Goal: Task Accomplishment & Management: Complete application form

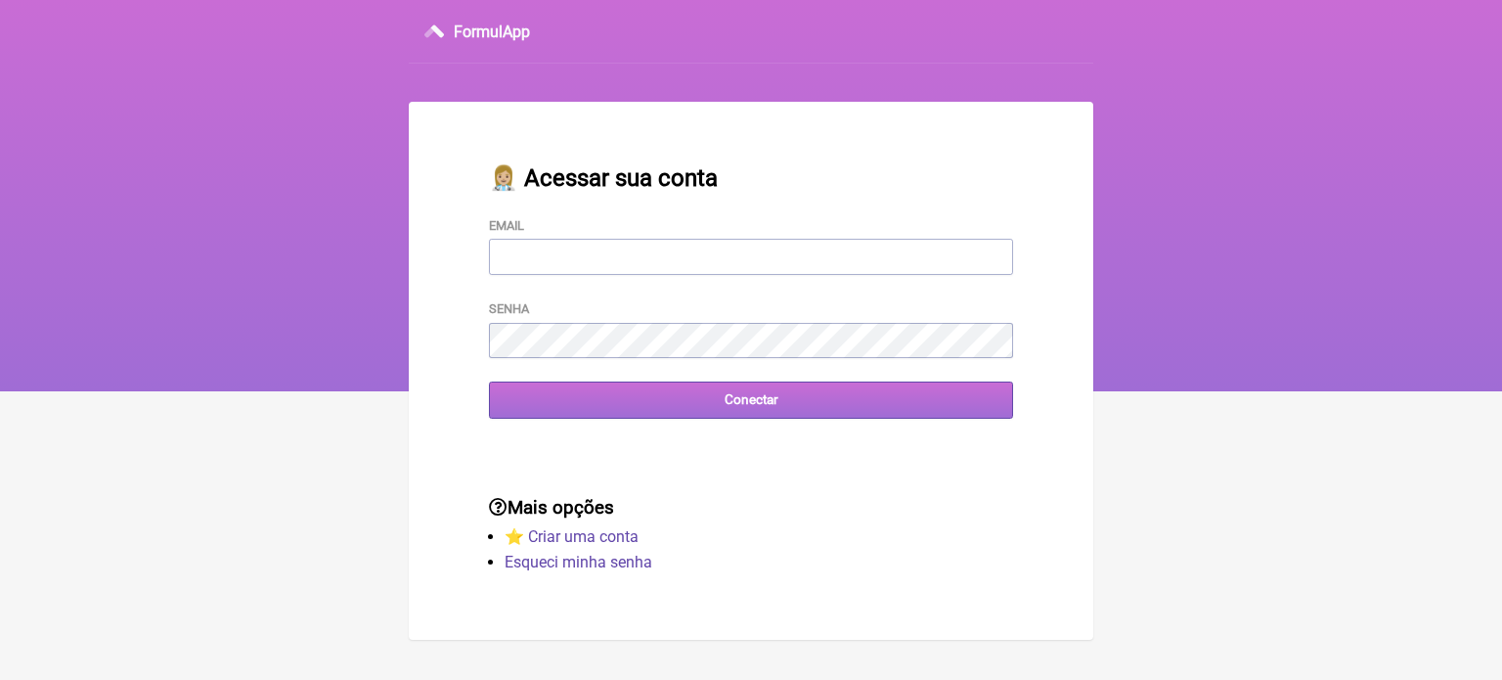
type input "FCAETANORJ@YAHOO.COM.BR"
click at [596, 407] on input "Conectar" at bounding box center [751, 399] width 524 height 36
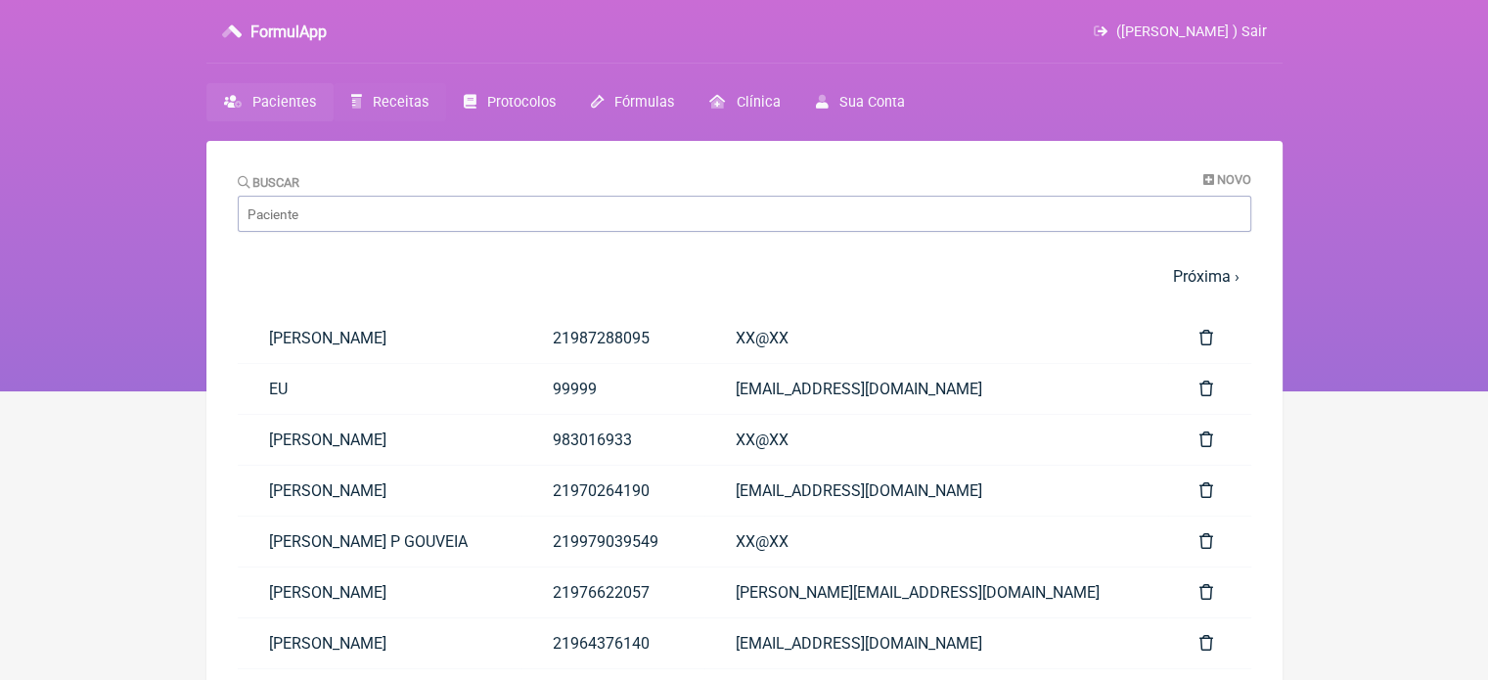
click at [378, 84] on link "Receitas" at bounding box center [390, 102] width 112 height 38
click at [384, 97] on span "Receitas" at bounding box center [401, 102] width 56 height 17
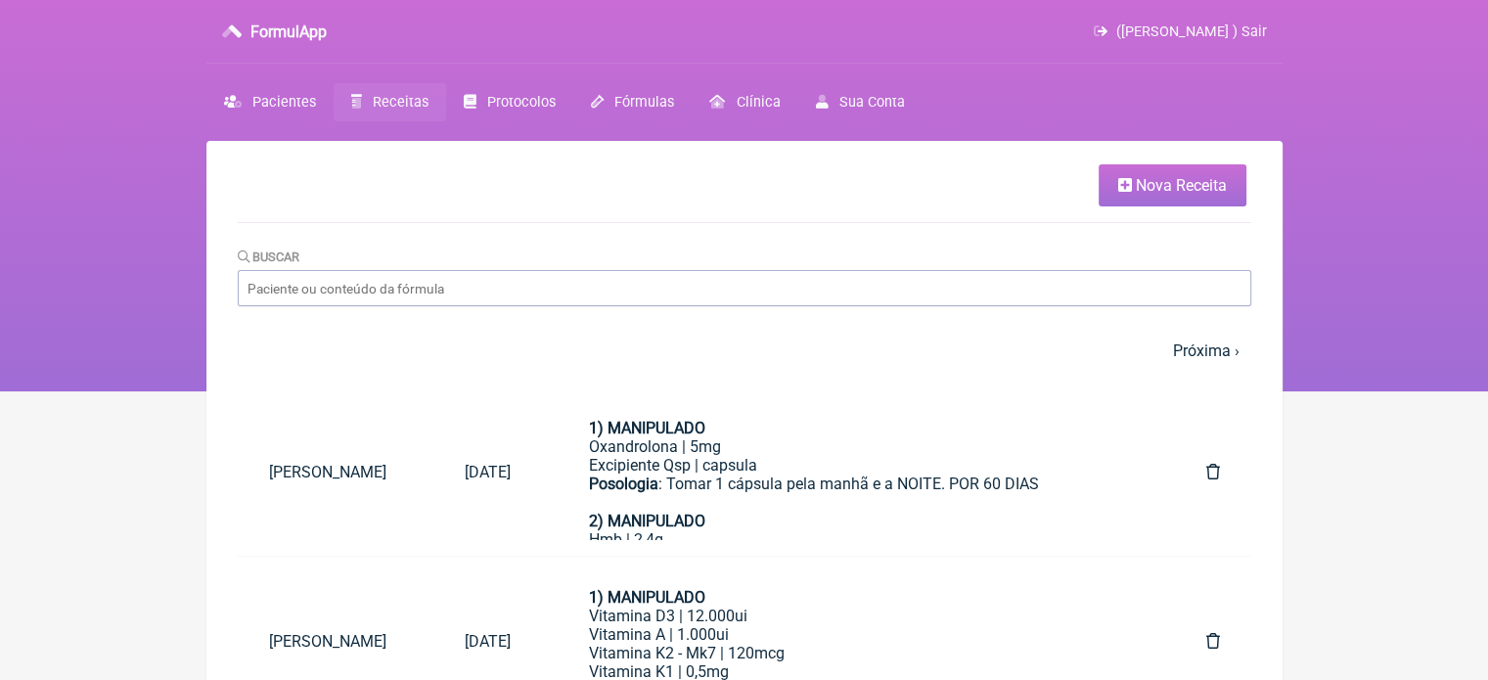
click at [1179, 177] on span "Nova Receita" at bounding box center [1181, 185] width 91 height 19
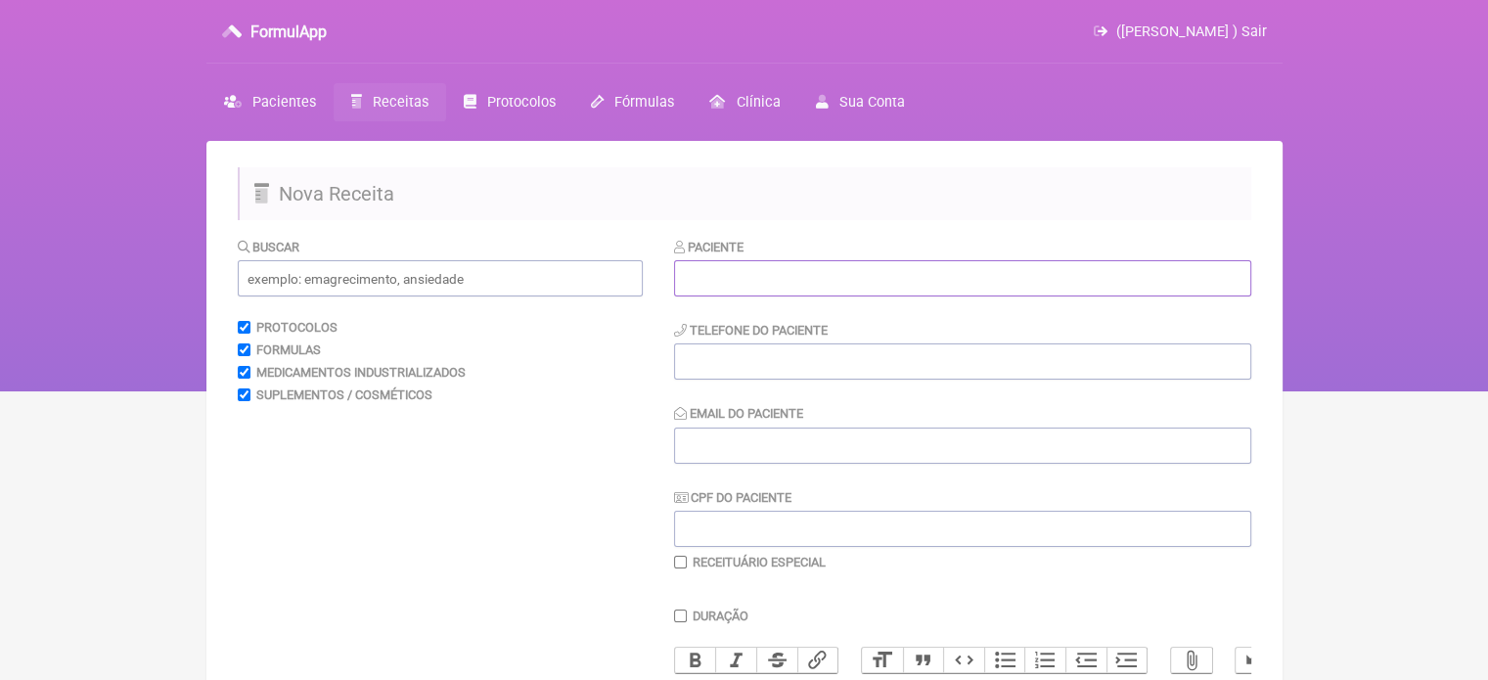
click at [867, 268] on input "text" at bounding box center [962, 278] width 577 height 36
paste input "JARLIANE DOS SANTOS KARSE"
type input "JARLIANE DOS SANTOS KARSE"
click at [821, 368] on input "tel" at bounding box center [962, 361] width 577 height 36
type input "21988320393"
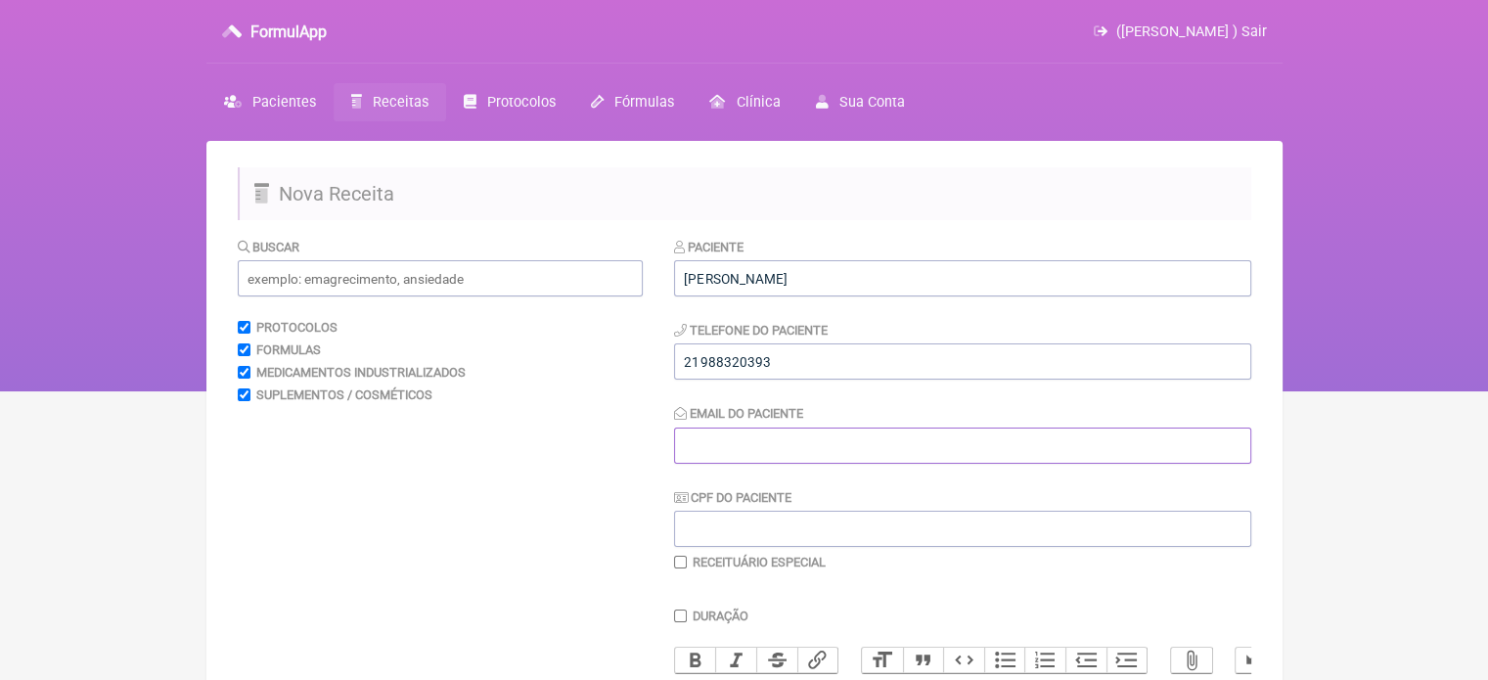
click at [729, 437] on input "Email do Paciente" at bounding box center [962, 445] width 577 height 36
type input "X@X"
click at [477, 281] on input "text" at bounding box center [440, 278] width 405 height 36
type input "F"
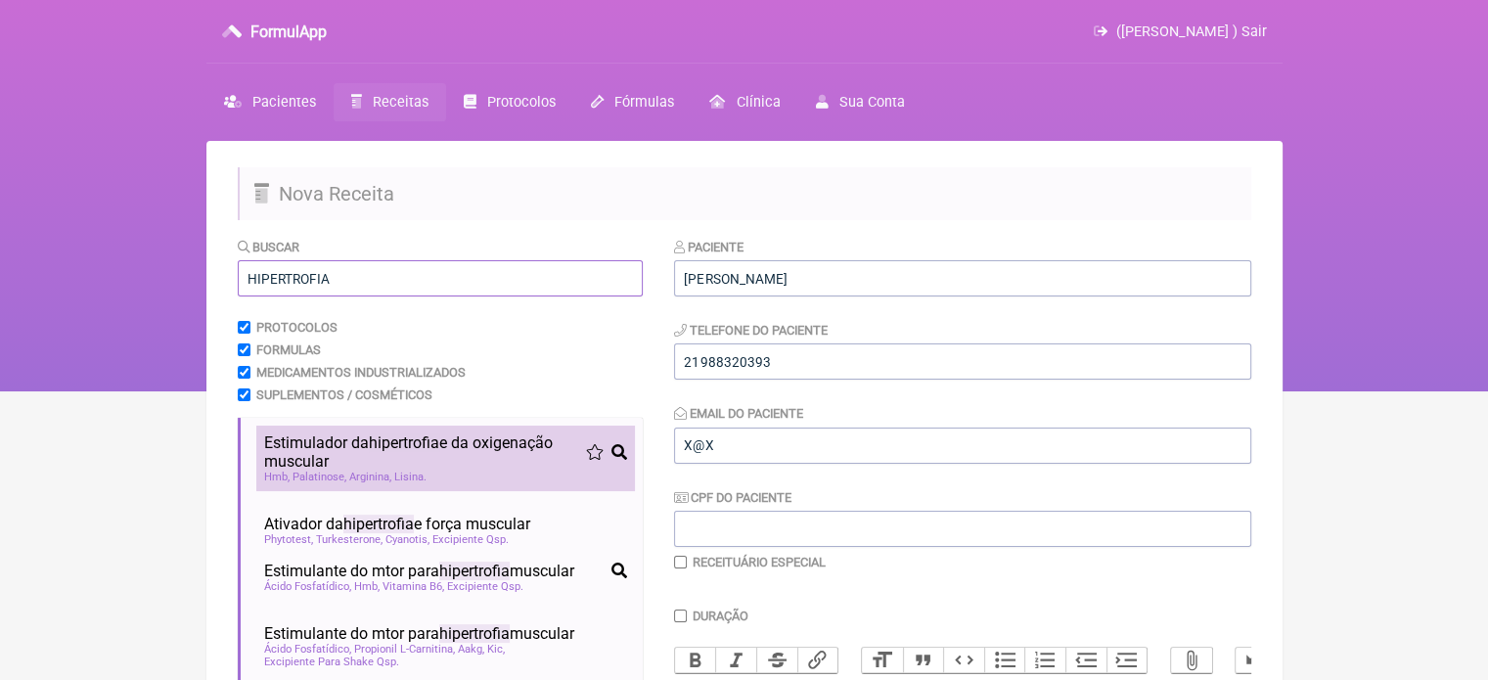
type input "HIPERTROFIA"
click at [387, 430] on li "Estimulador da hipertrofia e da oxigenação muscular hipertrofia pré-treino perf…" at bounding box center [445, 458] width 379 height 66
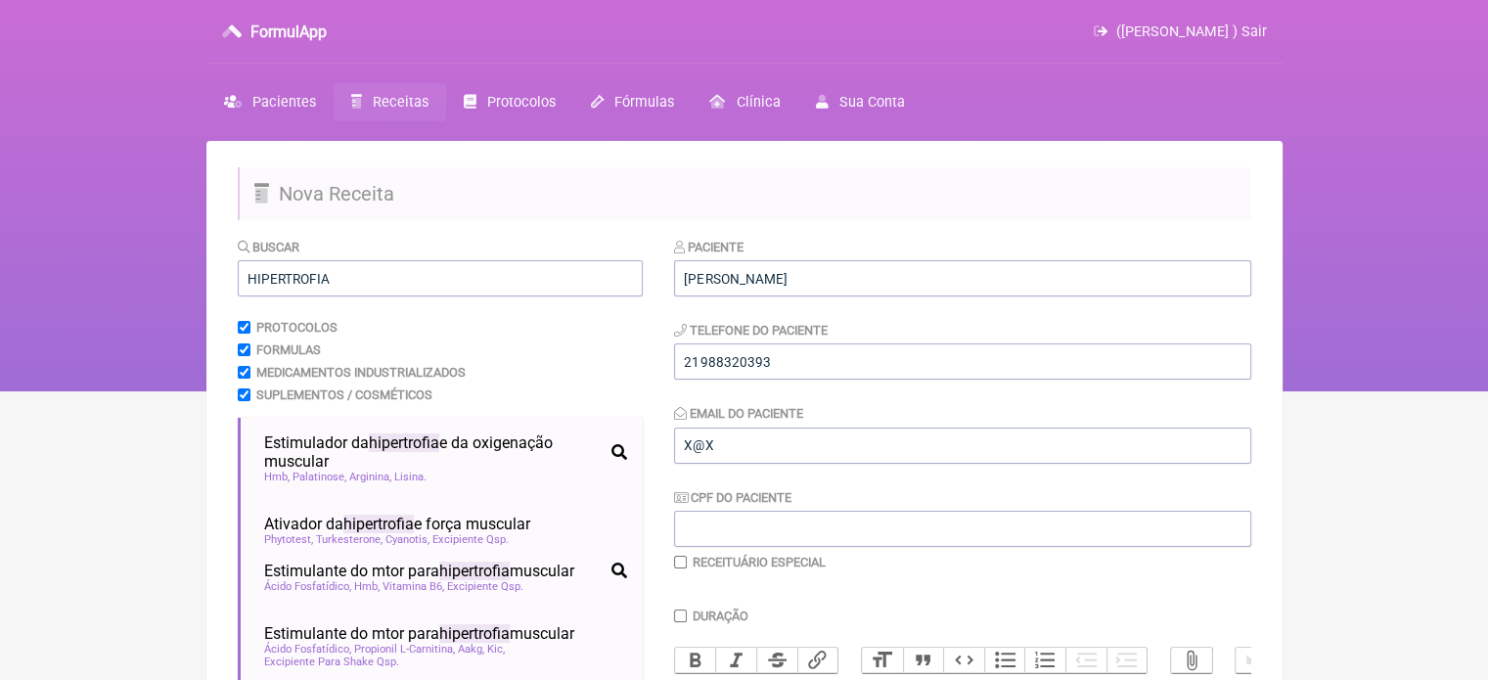
drag, startPoint x: 1485, startPoint y: 236, endPoint x: 1479, endPoint y: 288, distance: 52.2
click at [1479, 289] on nav "FormulApp (Flavio Caldas Caetano ) Sair Pacientes Receitas Protocolos Fórmulas …" at bounding box center [744, 195] width 1488 height 391
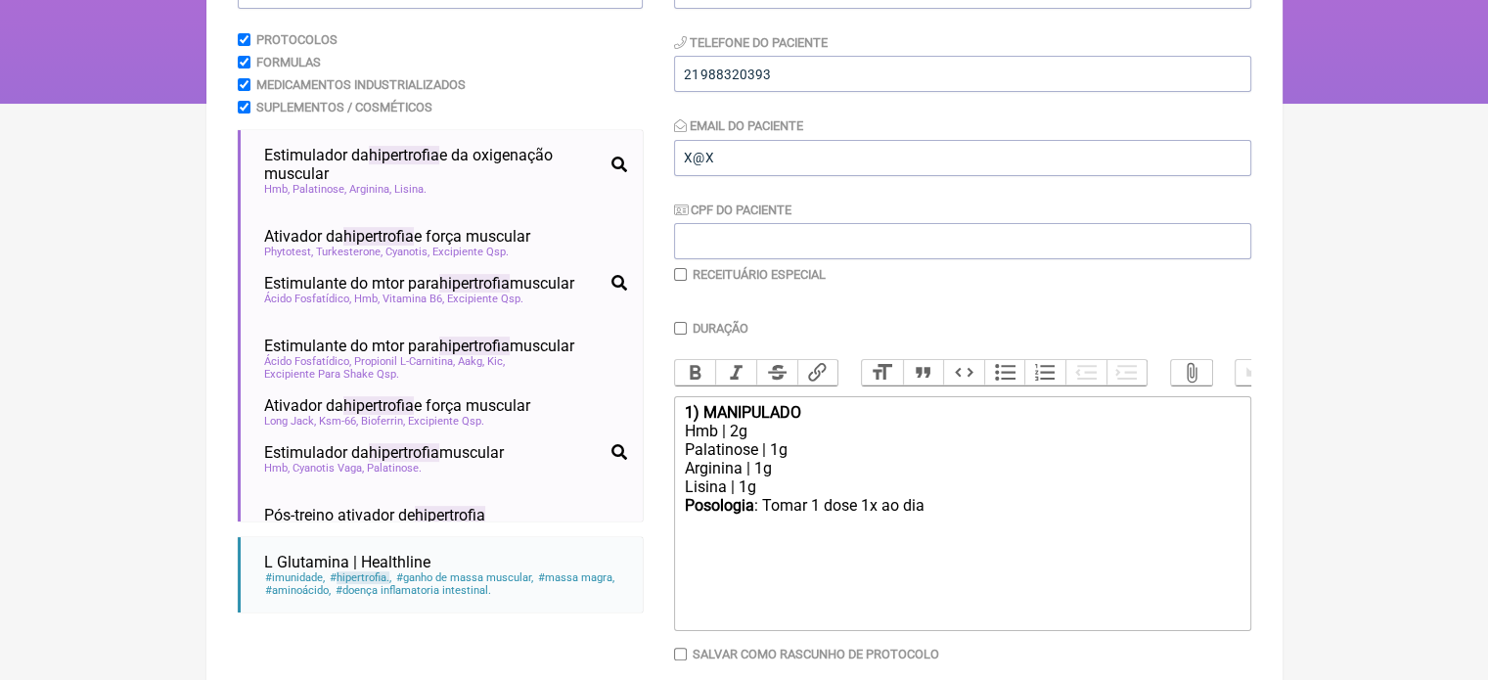
scroll to position [390, 0]
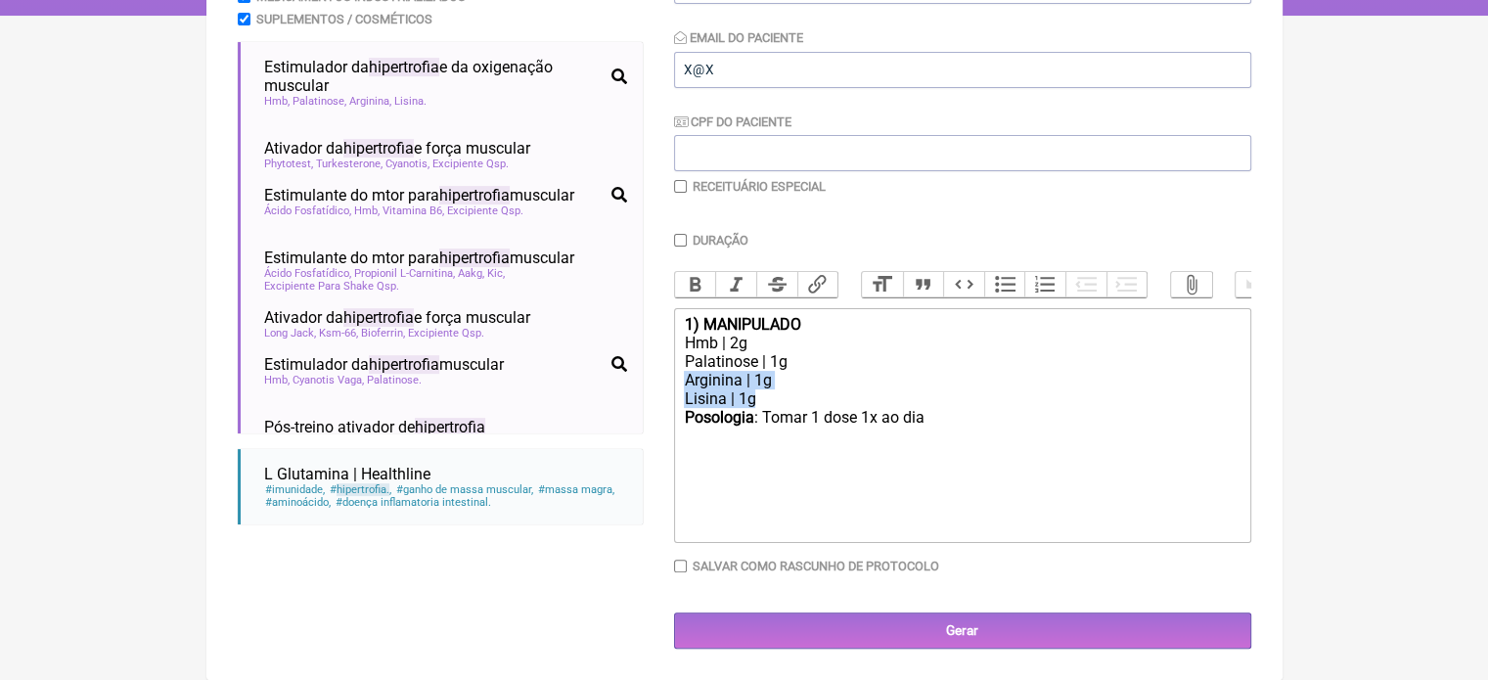
drag, startPoint x: 778, startPoint y: 399, endPoint x: 679, endPoint y: 380, distance: 100.7
click at [679, 380] on trix-editor "1) MANIPULADO Hmb | 2g Palatinose | 1g Arginina | 1g Lisina | 1g Posologia : To…" at bounding box center [962, 425] width 577 height 235
click at [737, 339] on div "Hmb | 2g" at bounding box center [962, 343] width 556 height 19
click at [926, 399] on div "Posologia : Tomar 1 dose 1x ao dia ㅤ" at bounding box center [962, 408] width 556 height 39
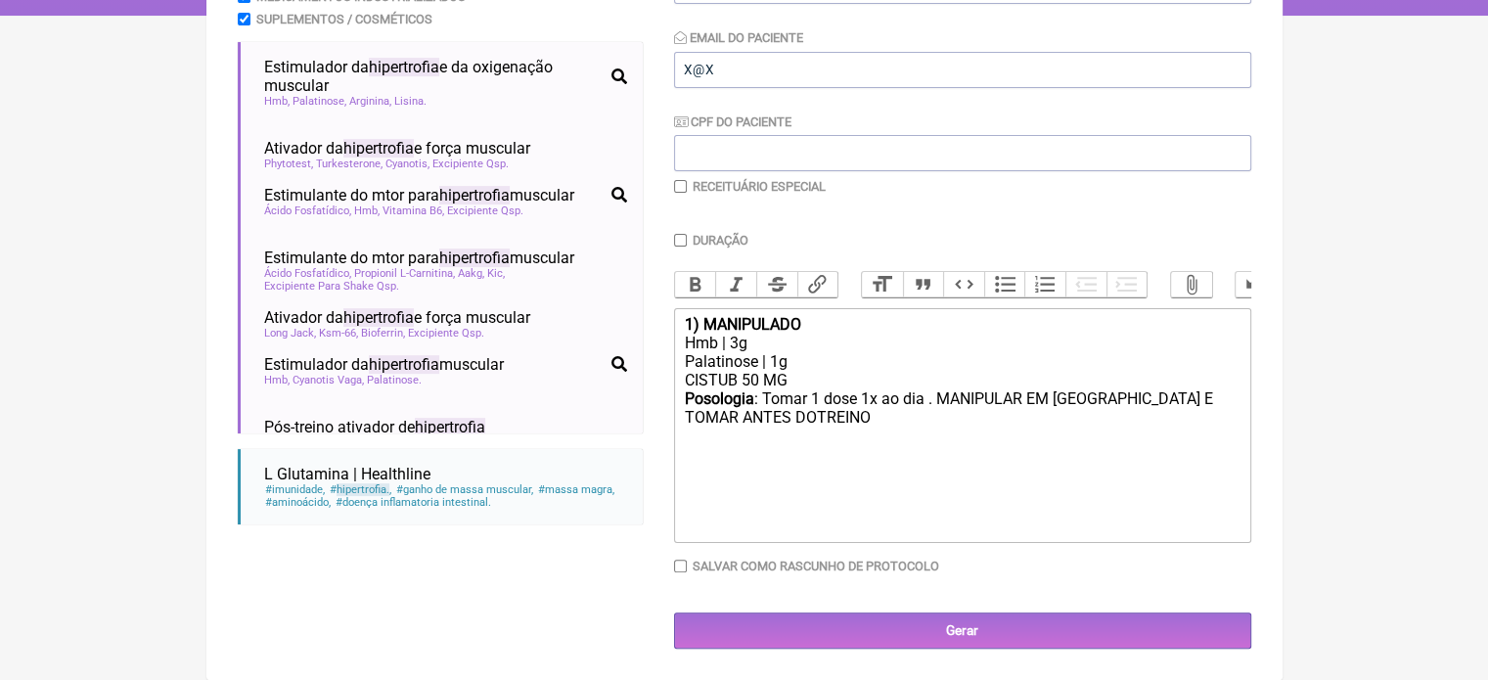
click at [1105, 396] on div "Posologia : Tomar 1 dose 1x ao dia . MANIPULAR EM SACHE E TOMAR ANTES DOTREINO ㅤ" at bounding box center [962, 418] width 556 height 58
click at [882, 422] on div "Posologia : Tomar 1 dose 1x ao dia . MANIPULAR EM SACHE COM SABOR E TOMAR ANTES…" at bounding box center [962, 418] width 556 height 58
click at [871, 422] on div "Posologia : Tomar 1 dose 1x ao dia . MANIPULAR EM SACHE COM SABOR E TOMAR ANTES…" at bounding box center [962, 418] width 556 height 58
type trix-editor "<div><strong>1) MANIPULADO</strong></div><div>Hmb | 3g</div><div>Palatinose | 1…"
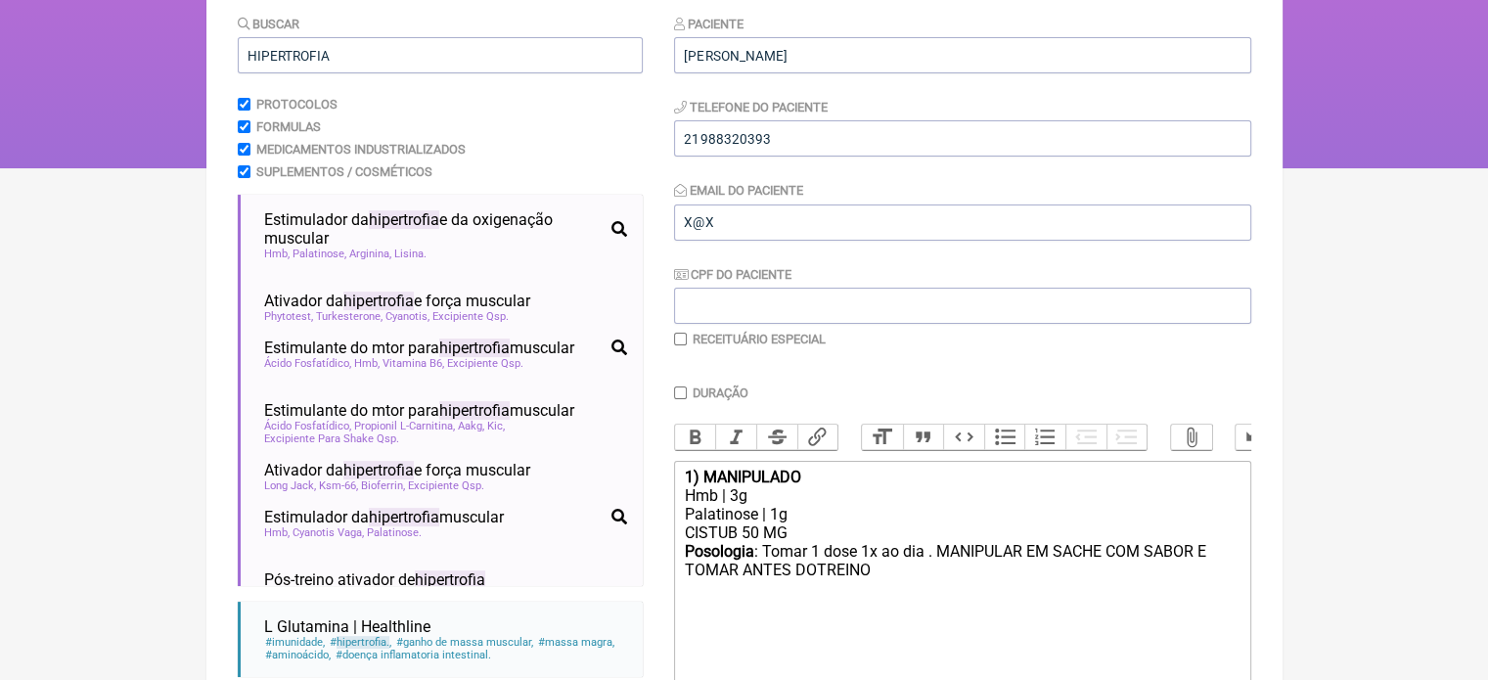
scroll to position [195, 0]
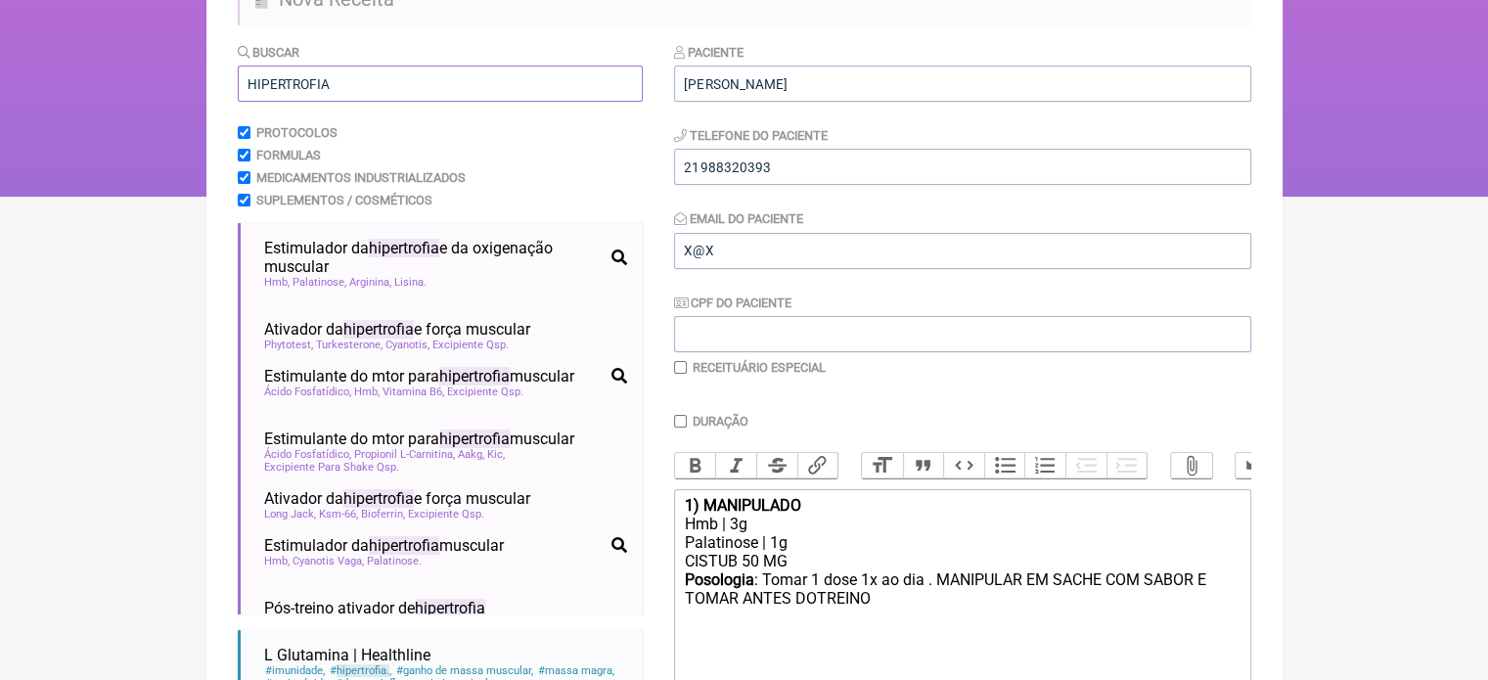
drag, startPoint x: 328, startPoint y: 81, endPoint x: 190, endPoint y: 107, distance: 140.2
click at [190, 107] on div "FormulApp (Flavio Caldas Caetano ) Sair Pacientes Receitas Protocolos Fórmulas …" at bounding box center [744, 0] width 1488 height 391
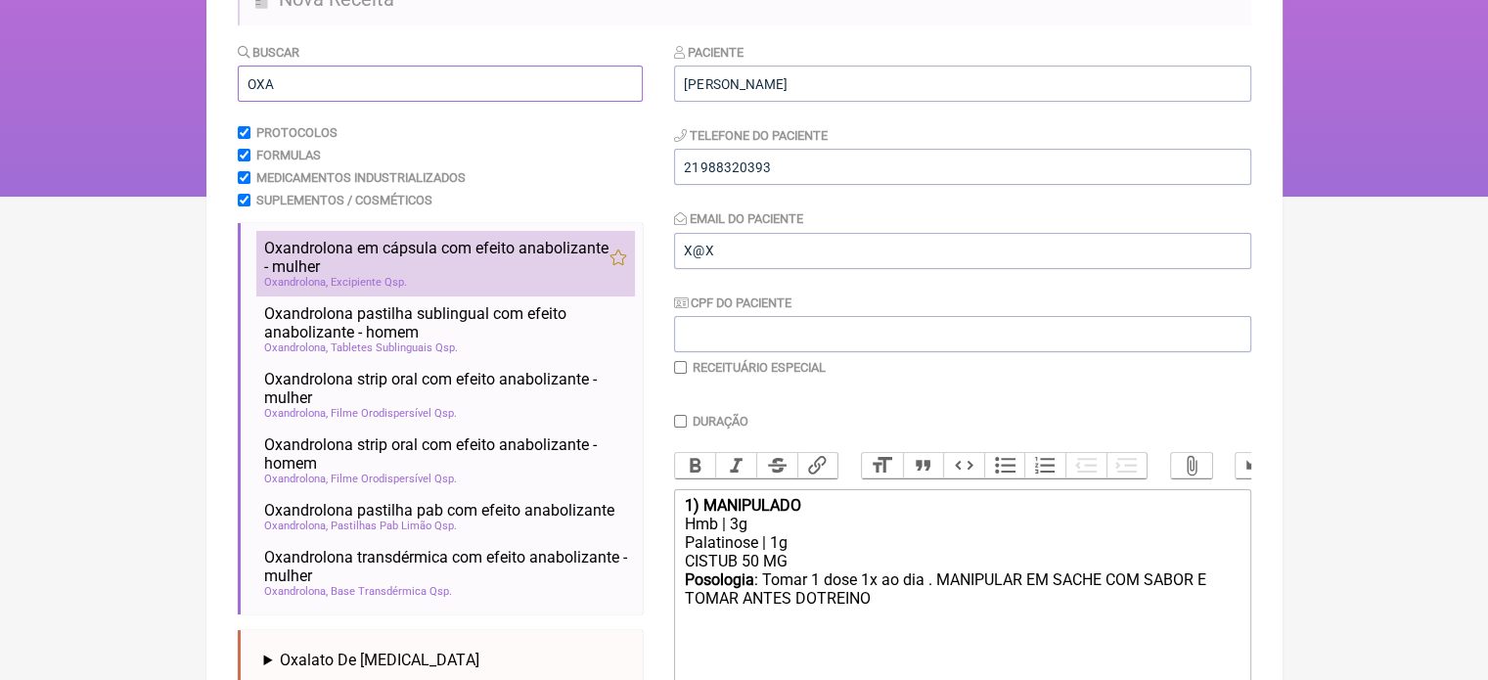
type input "OXA"
click at [331, 264] on span "Oxandrolona em cápsula com efeito anabolizante - mulher" at bounding box center [436, 257] width 345 height 37
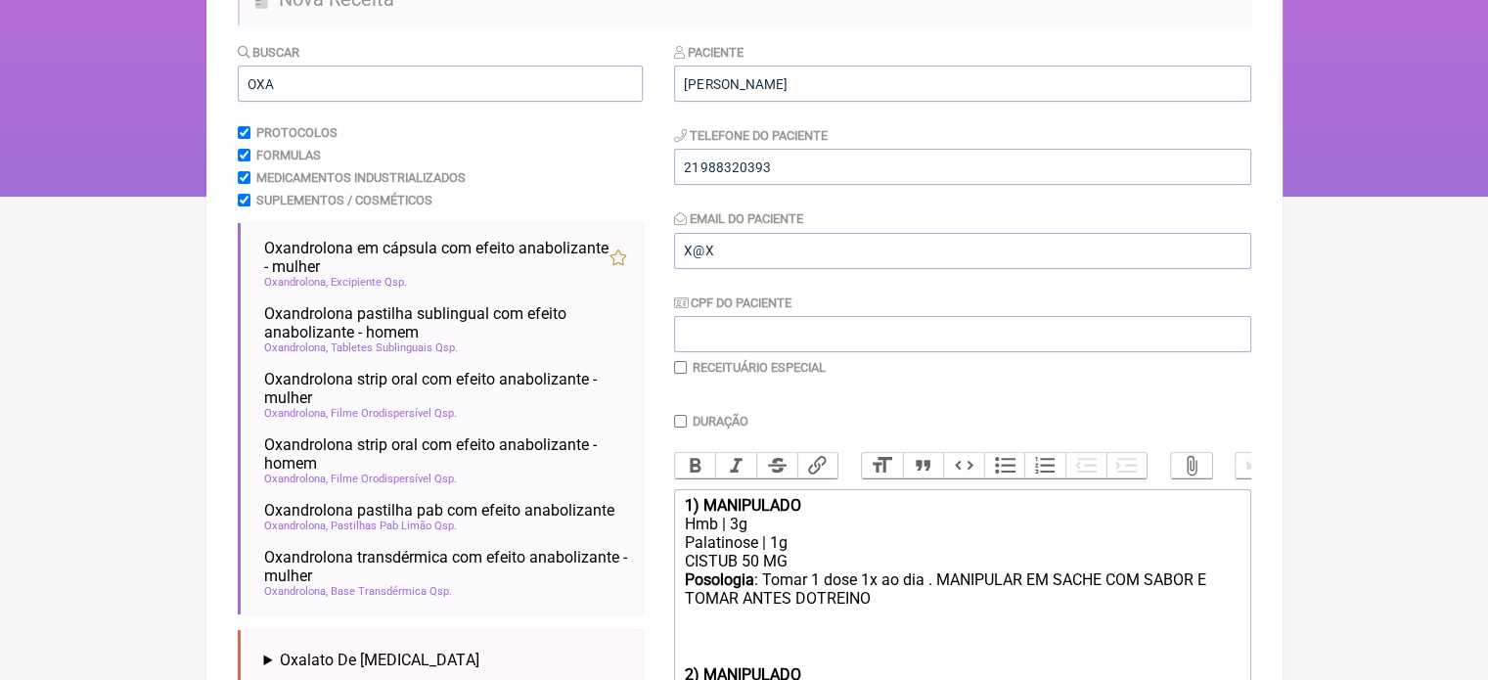
click at [674, 419] on input "Duração" at bounding box center [680, 421] width 13 height 13
checkbox input "true"
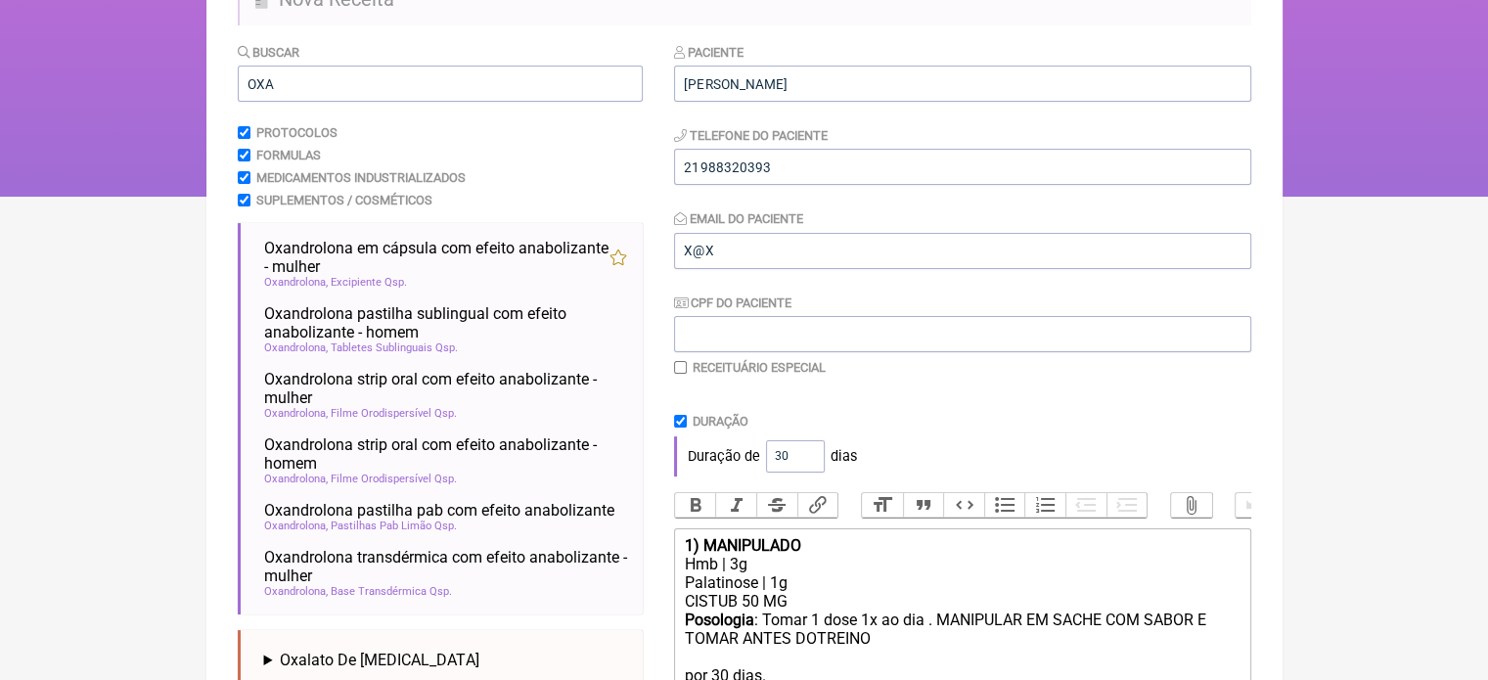
click at [680, 363] on input "checkbox" at bounding box center [680, 367] width 13 height 13
checkbox input "true"
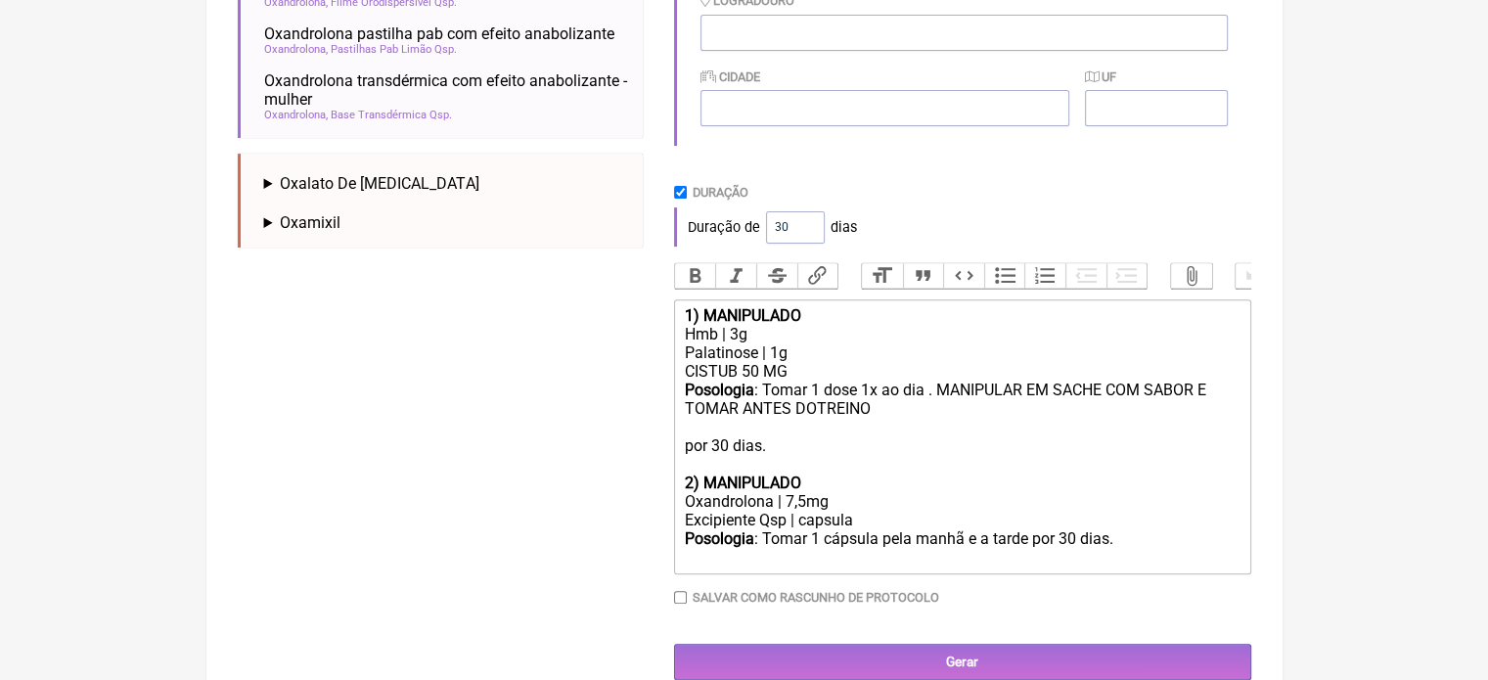
scroll to position [684, 0]
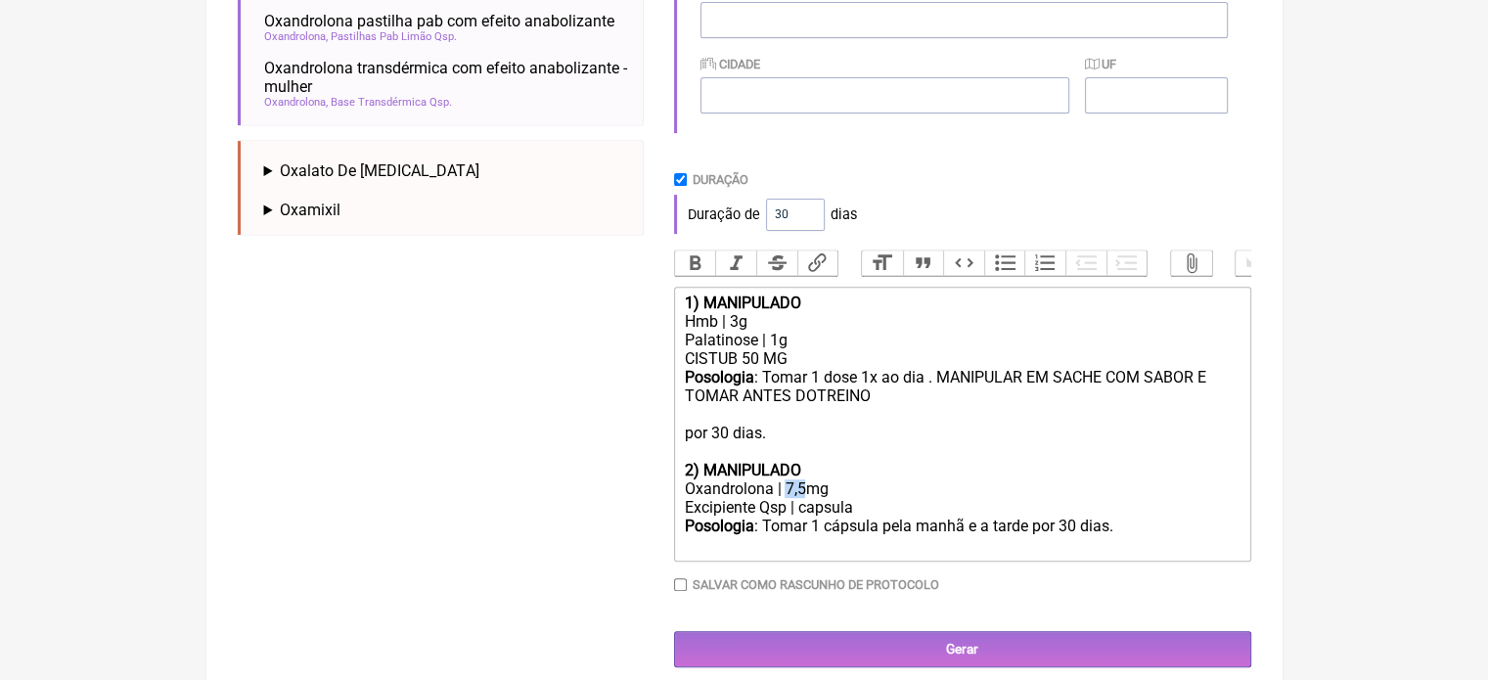
drag, startPoint x: 803, startPoint y: 504, endPoint x: 787, endPoint y: 504, distance: 15.7
click at [787, 498] on div "Oxandrolona | 7,5mg" at bounding box center [962, 488] width 556 height 19
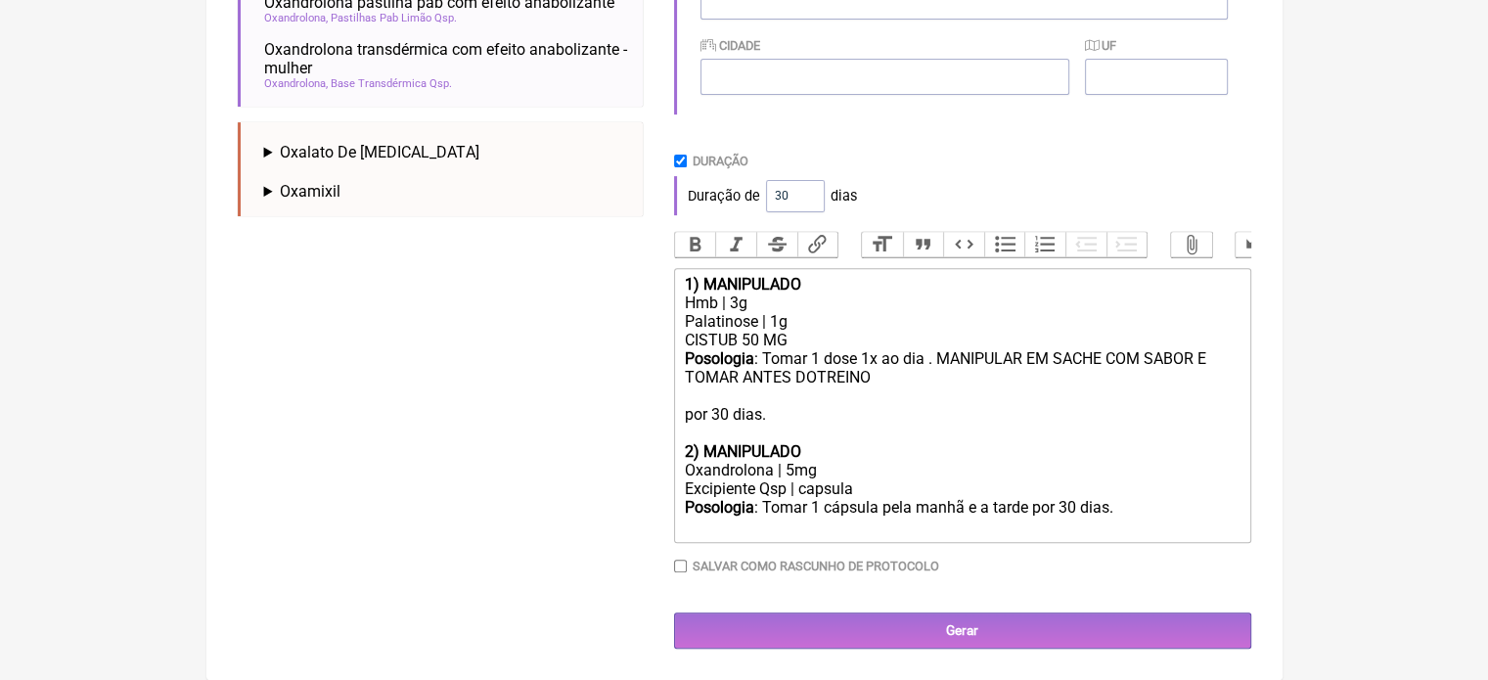
scroll to position [723, 0]
drag, startPoint x: 1025, startPoint y: 505, endPoint x: 993, endPoint y: 510, distance: 32.6
click at [993, 510] on div "Posologia : Tomar 1 cápsula pela manhã e a tarde por 30 dias." at bounding box center [962, 516] width 556 height 37
type trix-editor "<div><strong>1) MANIPULADO</strong></div><div>Hmb | 3g</div><div>Palatinose | 1…"
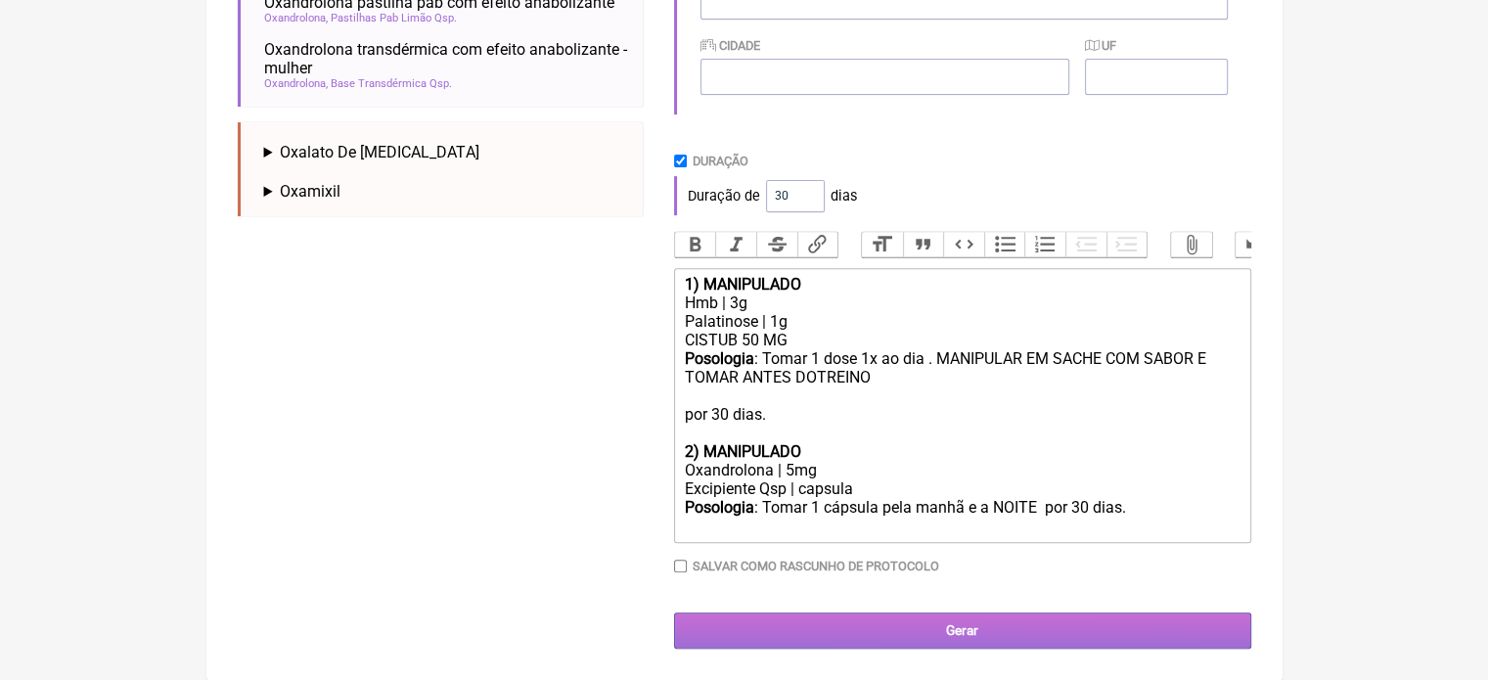
click at [913, 630] on input "Gerar" at bounding box center [962, 630] width 577 height 36
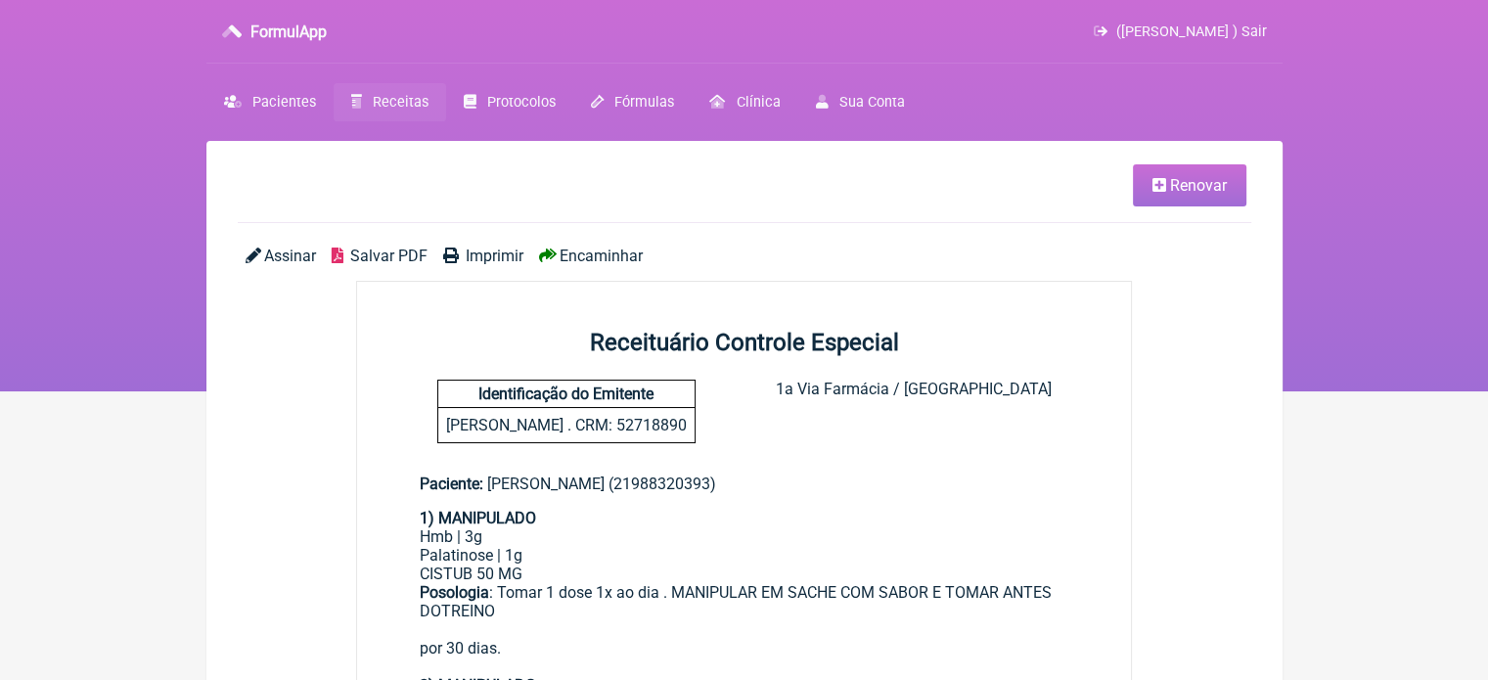
click at [495, 259] on span "Imprimir" at bounding box center [495, 255] width 58 height 19
click at [291, 94] on span "Pacientes" at bounding box center [284, 102] width 64 height 17
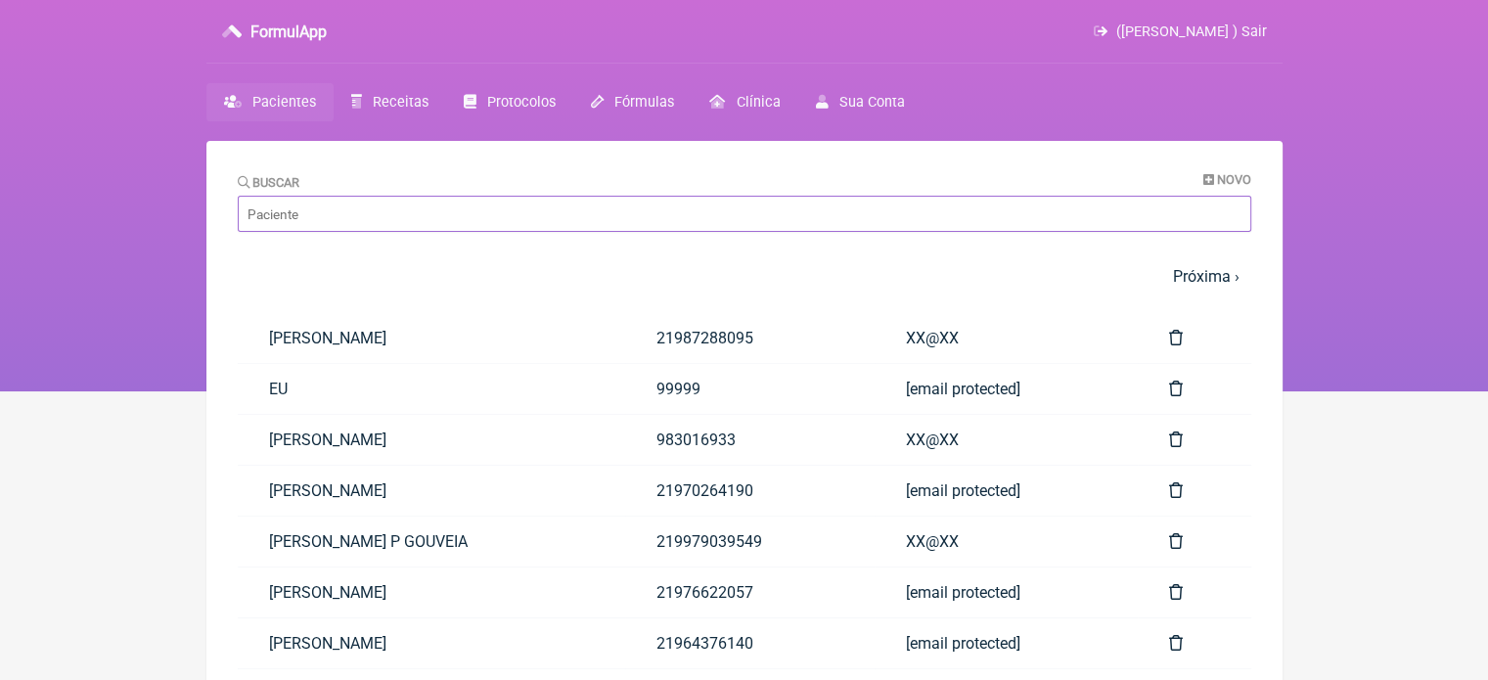
click at [336, 212] on input "Buscar" at bounding box center [744, 214] width 1013 height 36
paste input "[PERSON_NAME]"
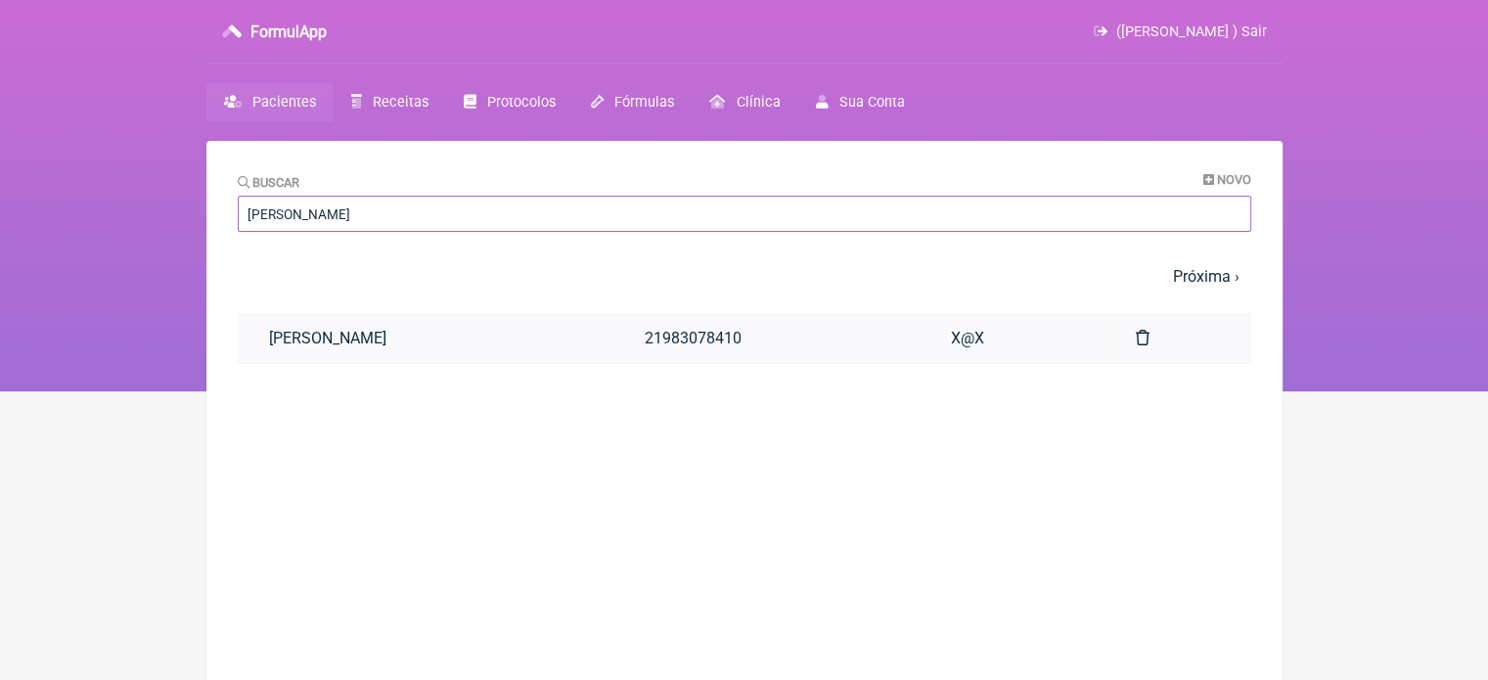
type input "[PERSON_NAME]"
click at [405, 340] on link "[PERSON_NAME]" at bounding box center [426, 338] width 376 height 50
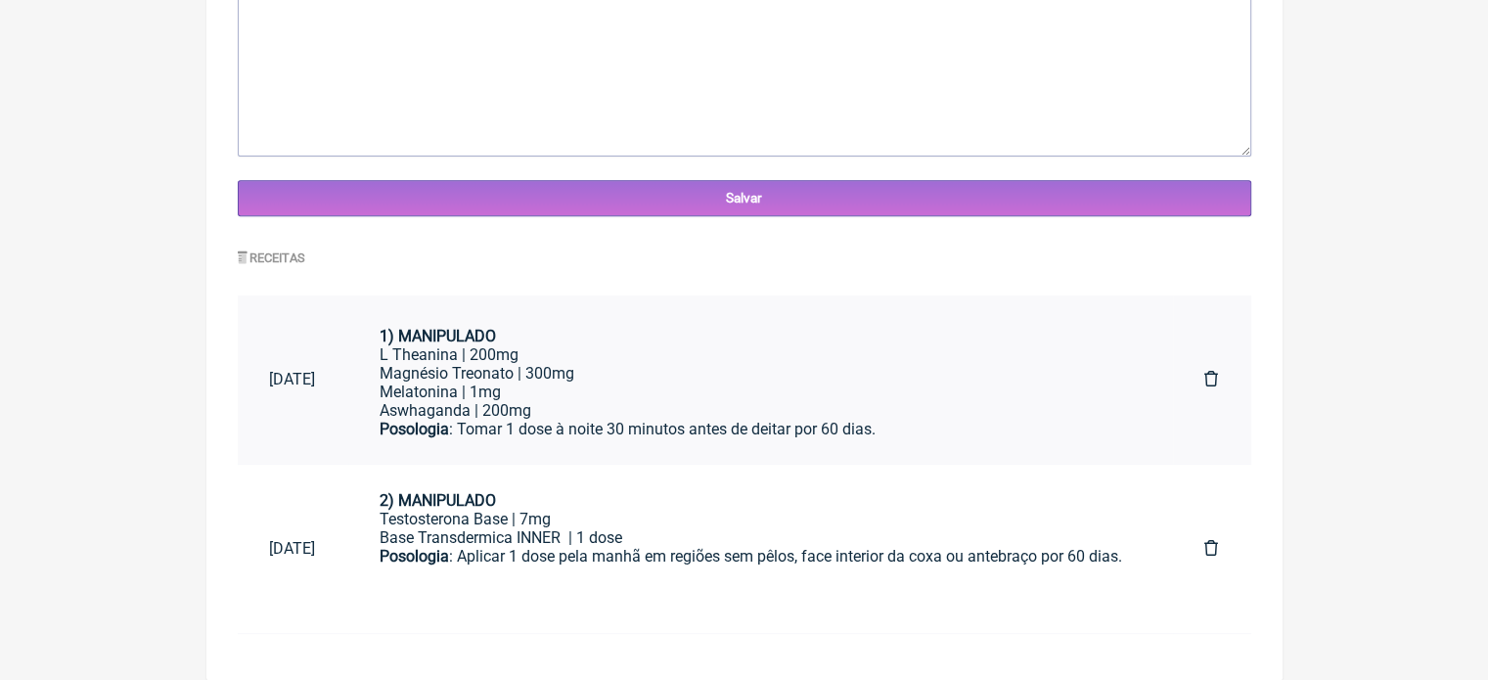
click at [624, 420] on div "Posologia : Tomar 1 dose à noite 30 minutos antes de deitar por 60 dias." at bounding box center [761, 438] width 762 height 37
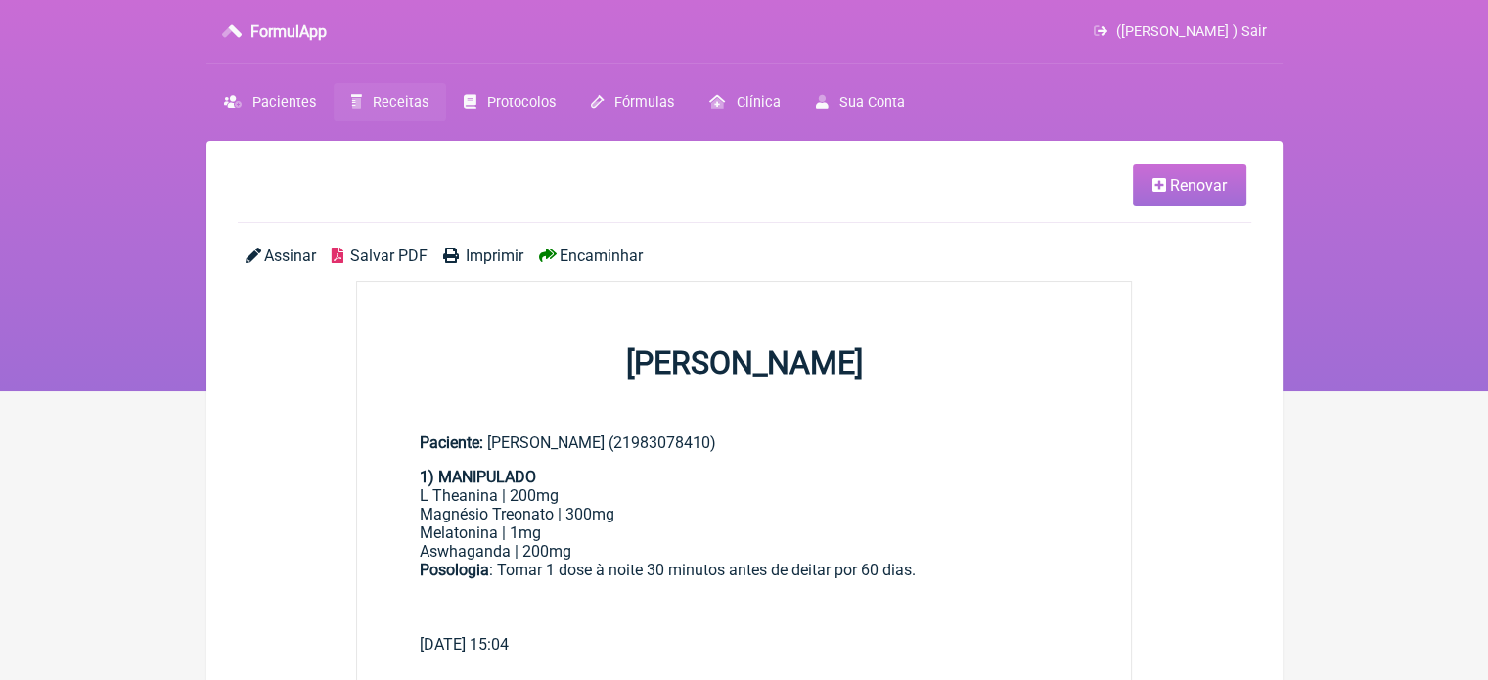
click at [1152, 179] on icon at bounding box center [1159, 185] width 14 height 16
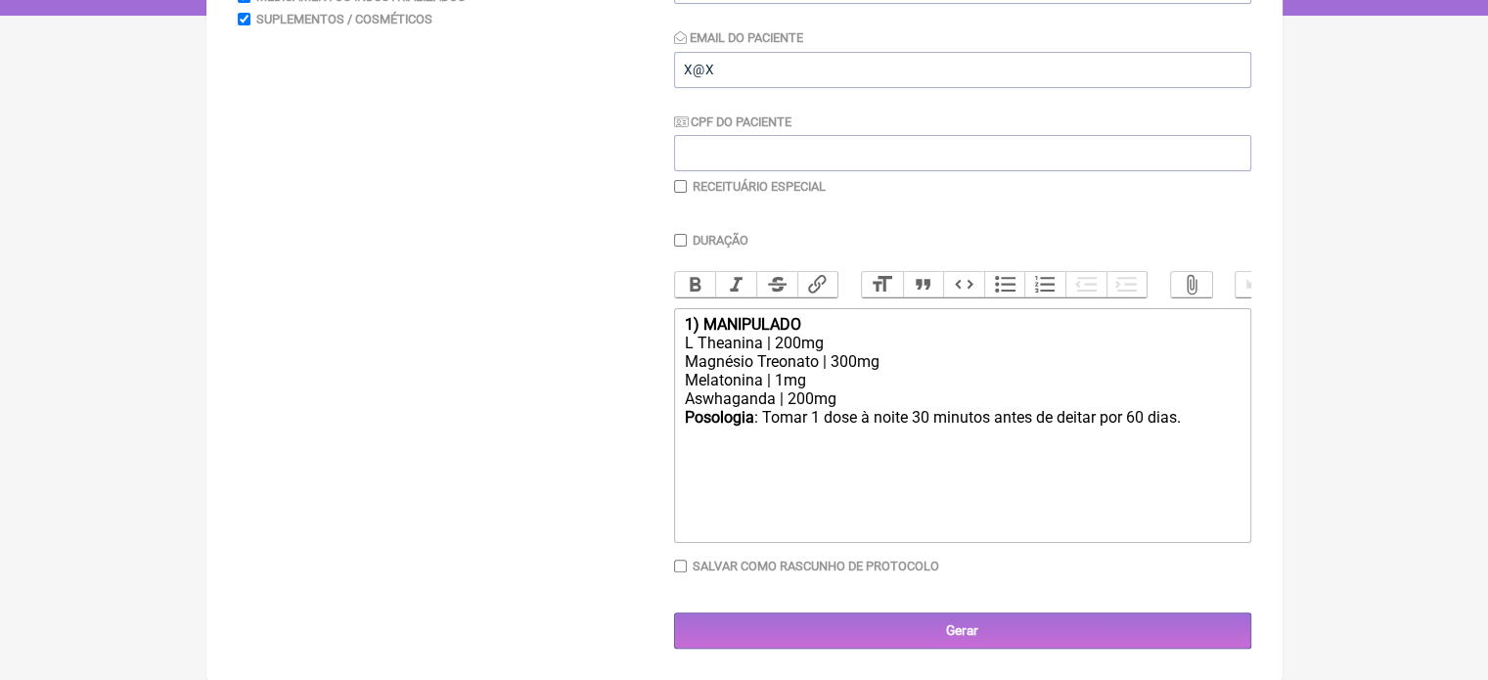
scroll to position [390, 0]
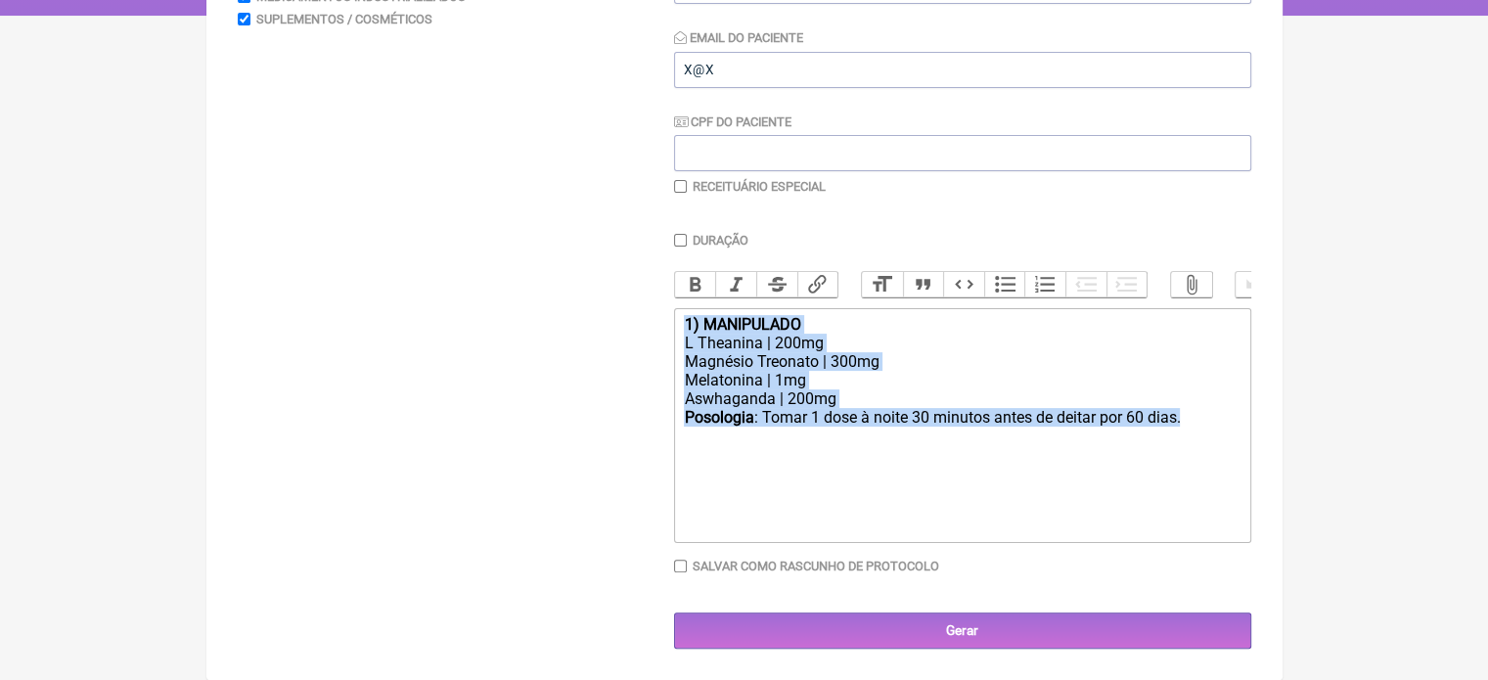
drag, startPoint x: 1189, startPoint y: 417, endPoint x: 642, endPoint y: 329, distance: 554.8
click at [642, 329] on form "Buscar Protocolos Formulas Medicamentos Industrializados Suplementos / Cosmétic…" at bounding box center [744, 255] width 1013 height 788
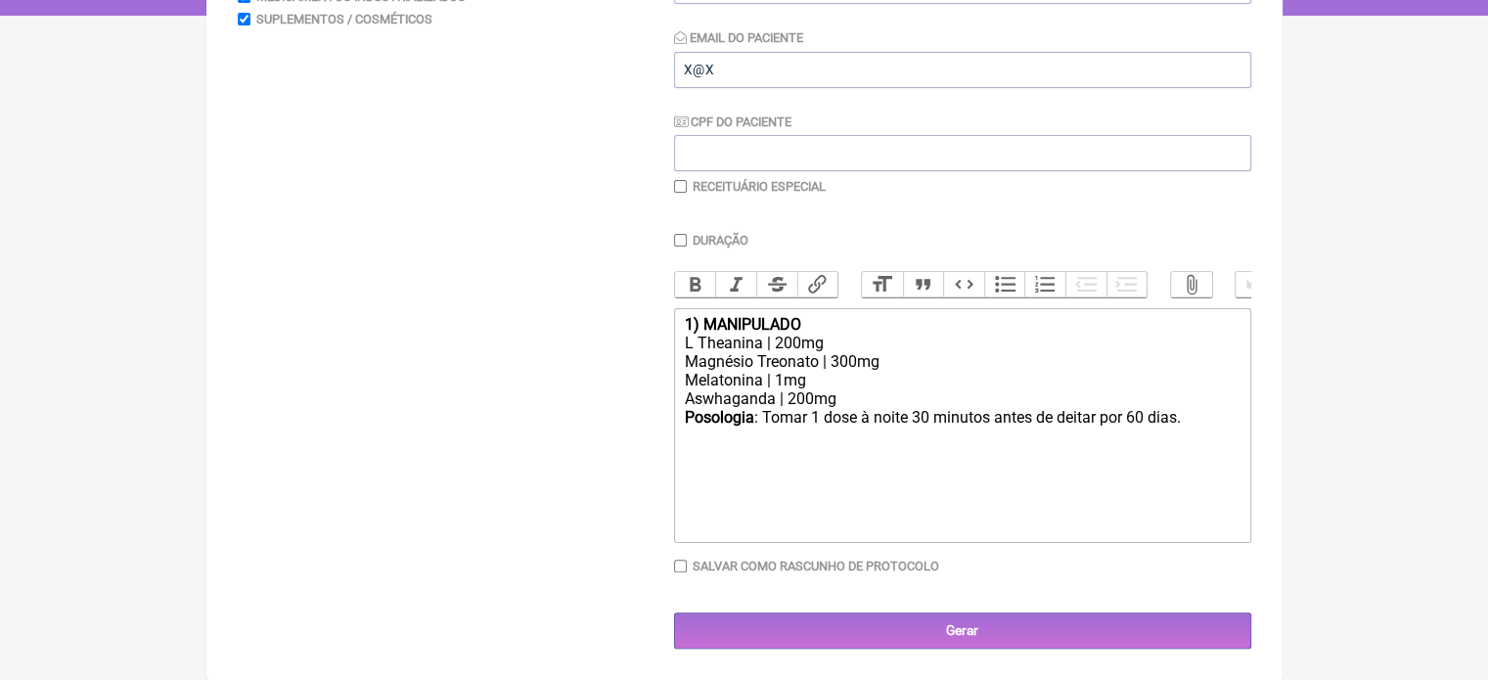
type trix-editor "<div><br><br></div><div><br><br></div>"
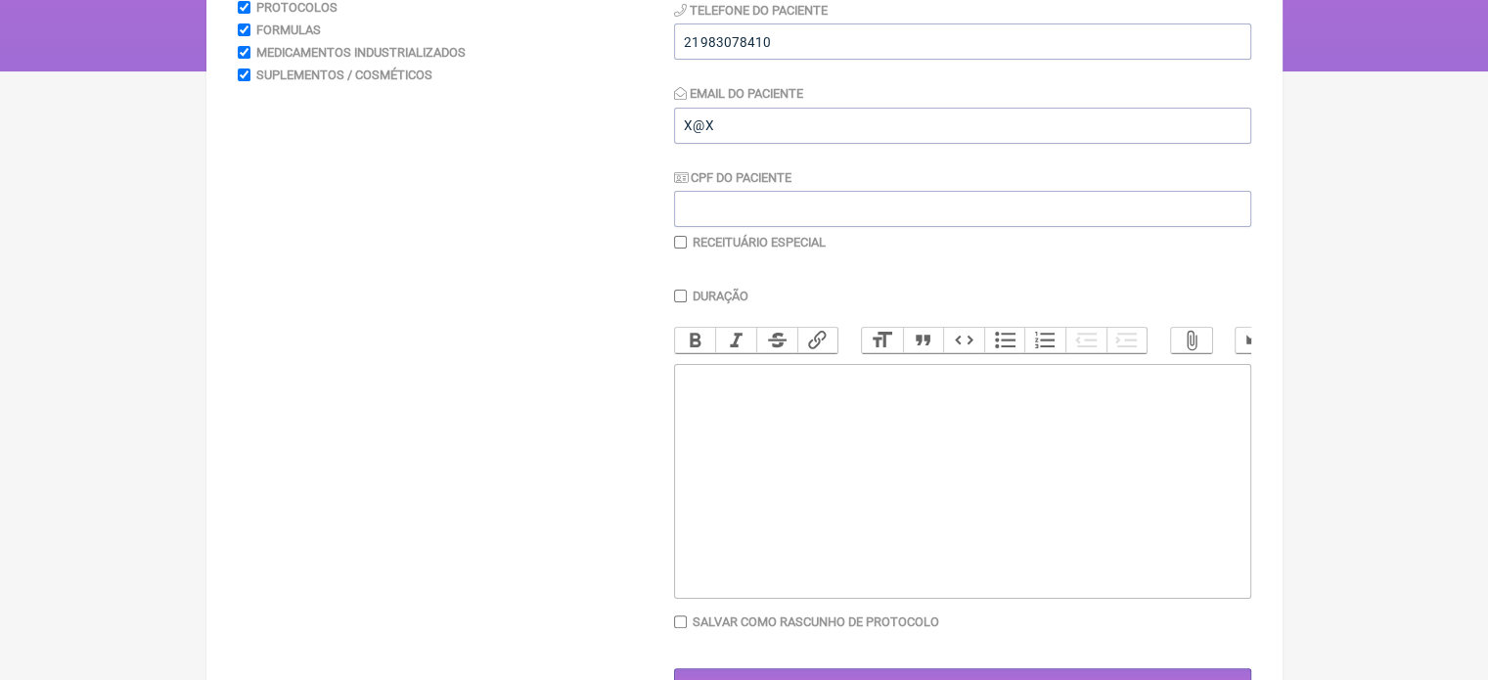
scroll to position [97, 0]
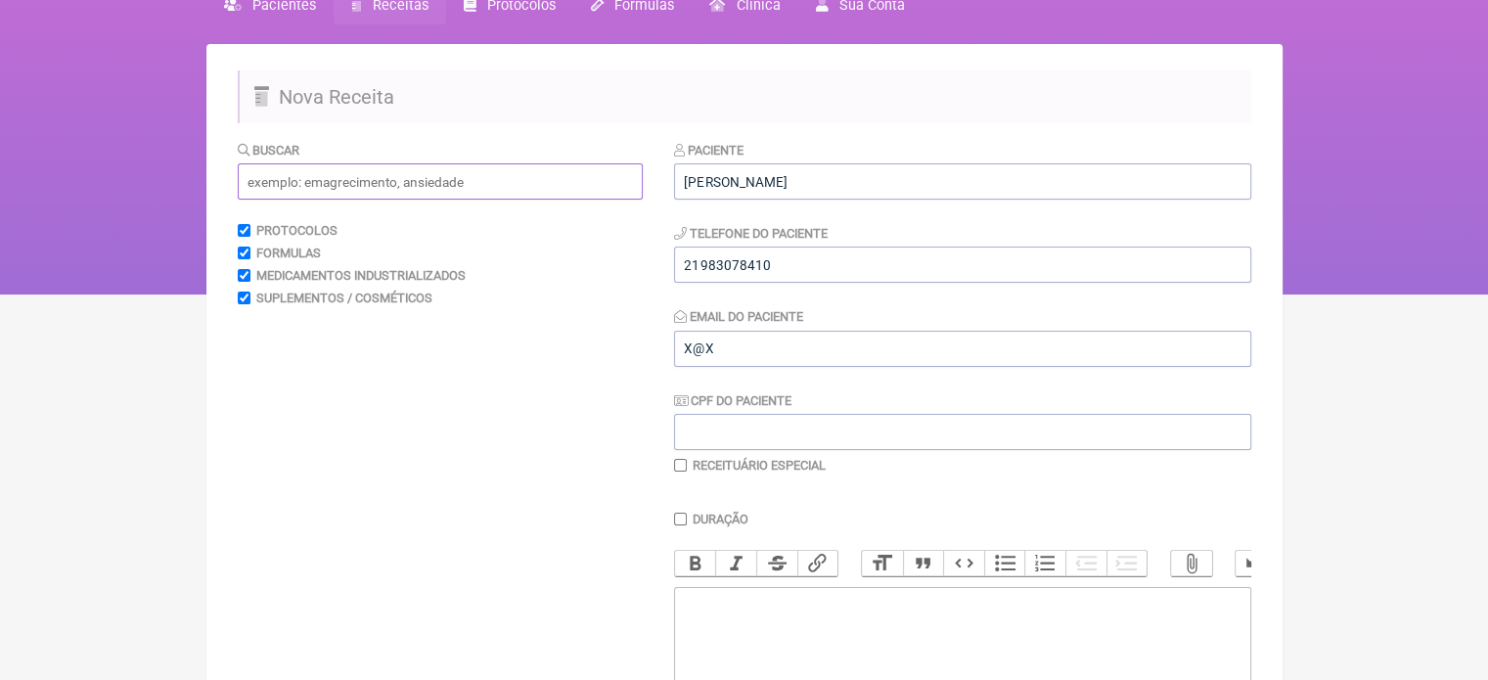
click at [326, 186] on input "text" at bounding box center [440, 181] width 405 height 36
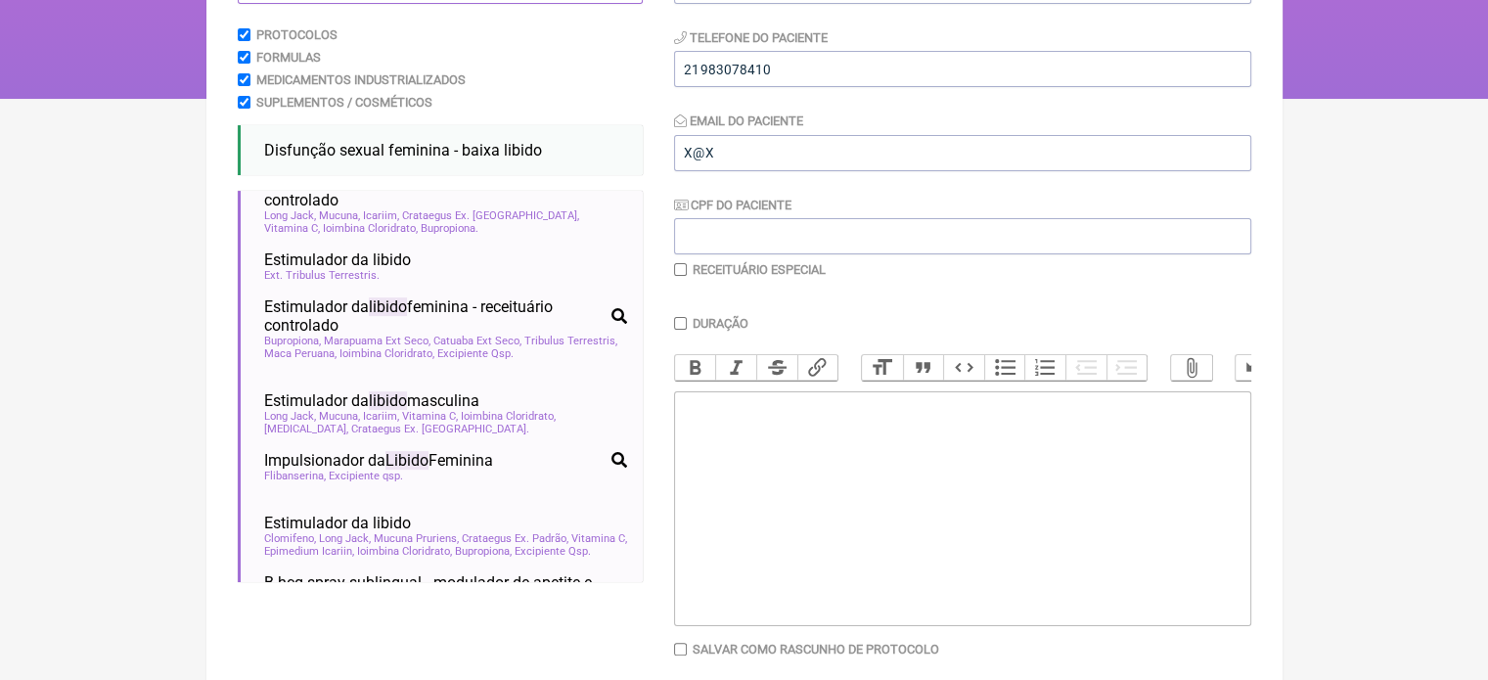
scroll to position [175, 0]
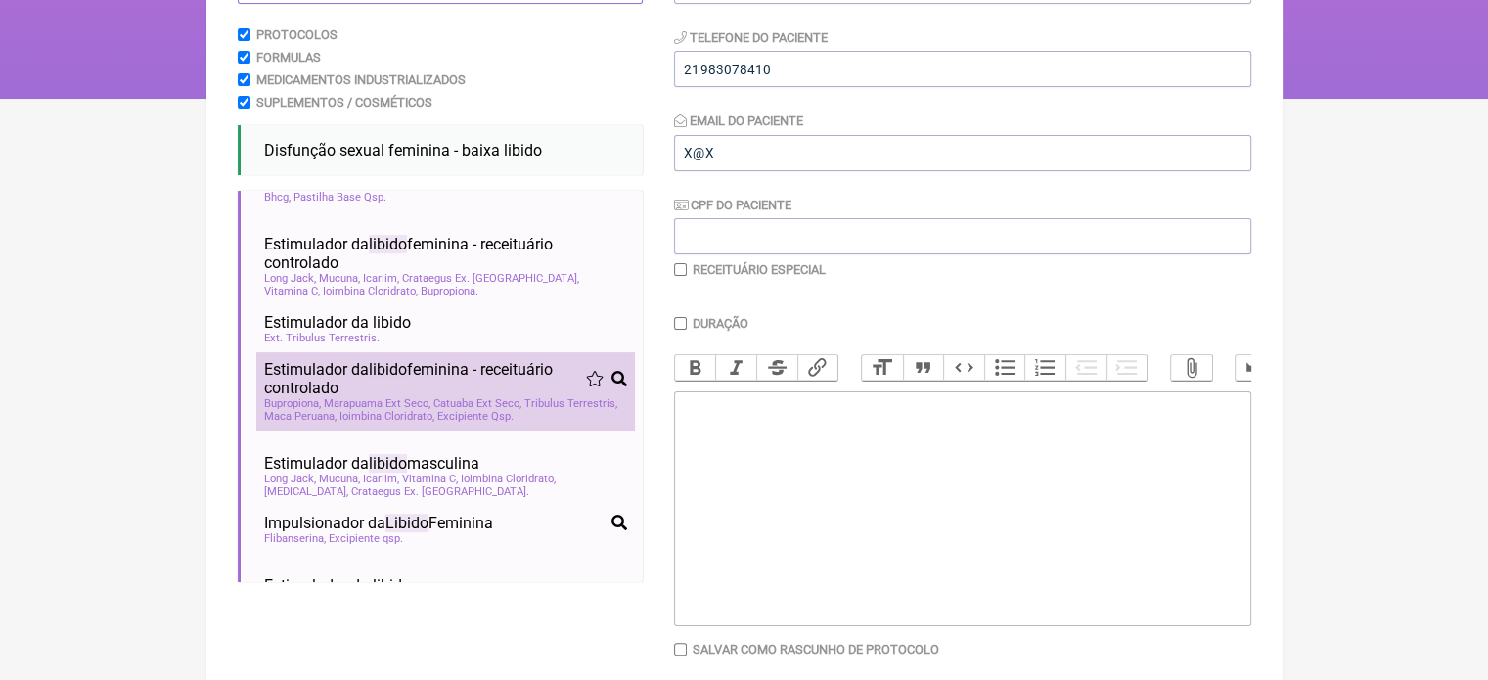
type input "LIBIDO"
click at [454, 396] on span "Estimulador da libido feminina - receituário controlado" at bounding box center [425, 378] width 322 height 37
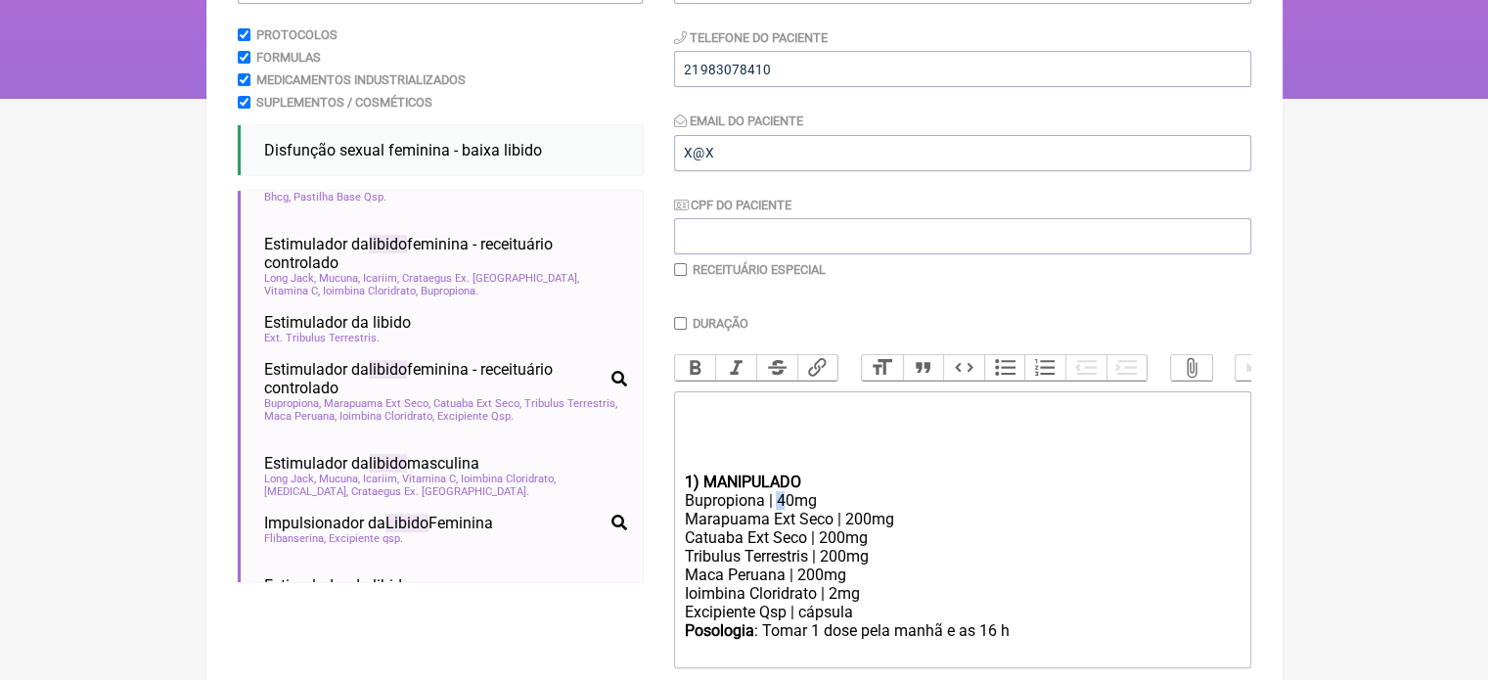
click at [775, 510] on div "Bupropiona | 40mg" at bounding box center [962, 500] width 556 height 19
type trix-editor "<div><br><br></div><div><br><br></div><div><strong>1) MANIPULADO</strong></div>…"
click at [684, 323] on input "Duração" at bounding box center [680, 323] width 13 height 13
checkbox input "true"
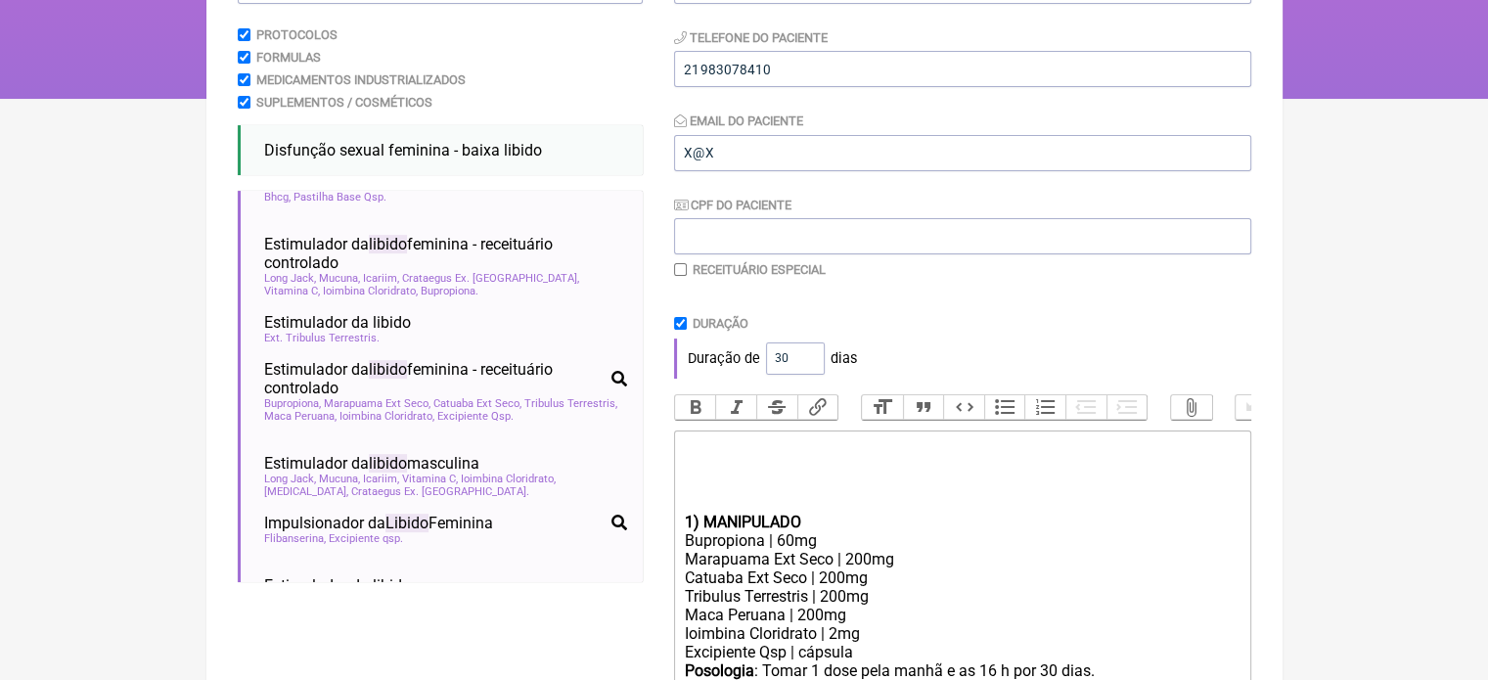
click at [681, 268] on input "checkbox" at bounding box center [680, 269] width 13 height 13
checkbox input "true"
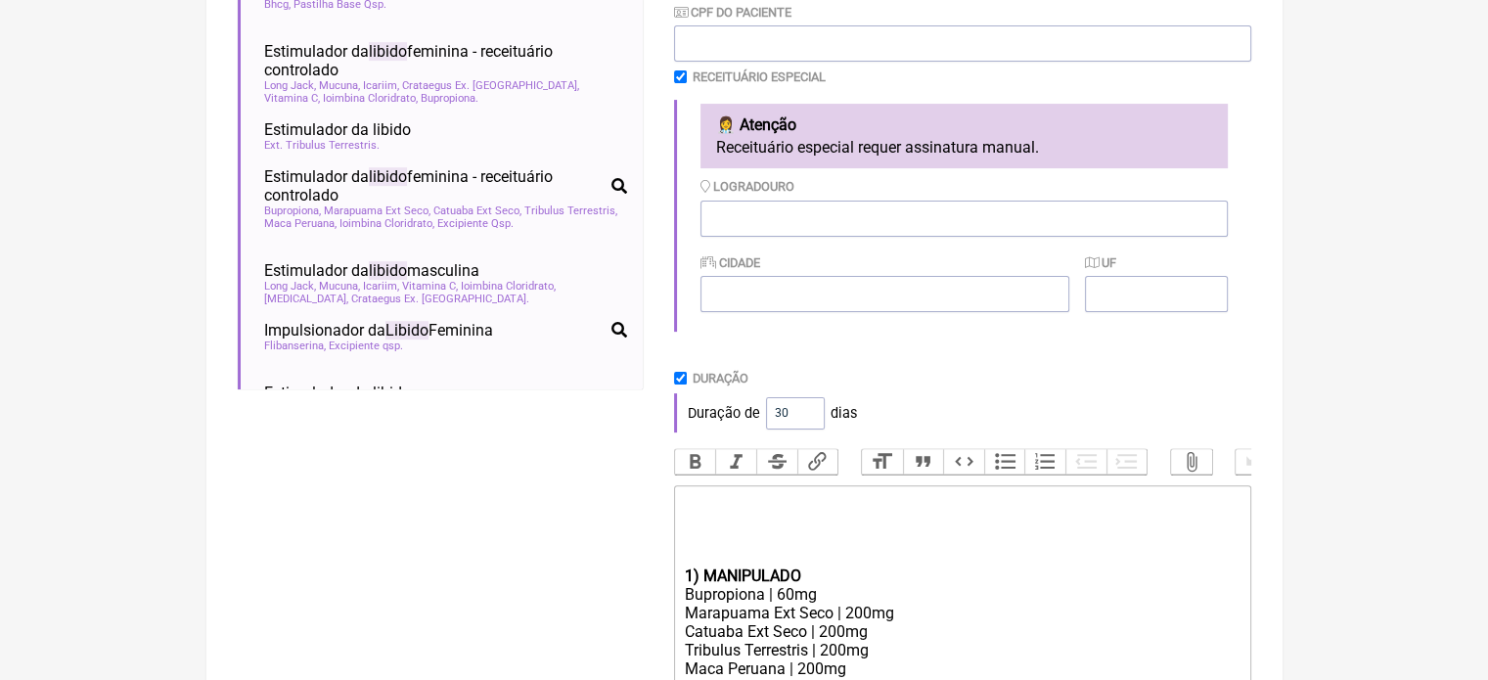
scroll to position [488, 0]
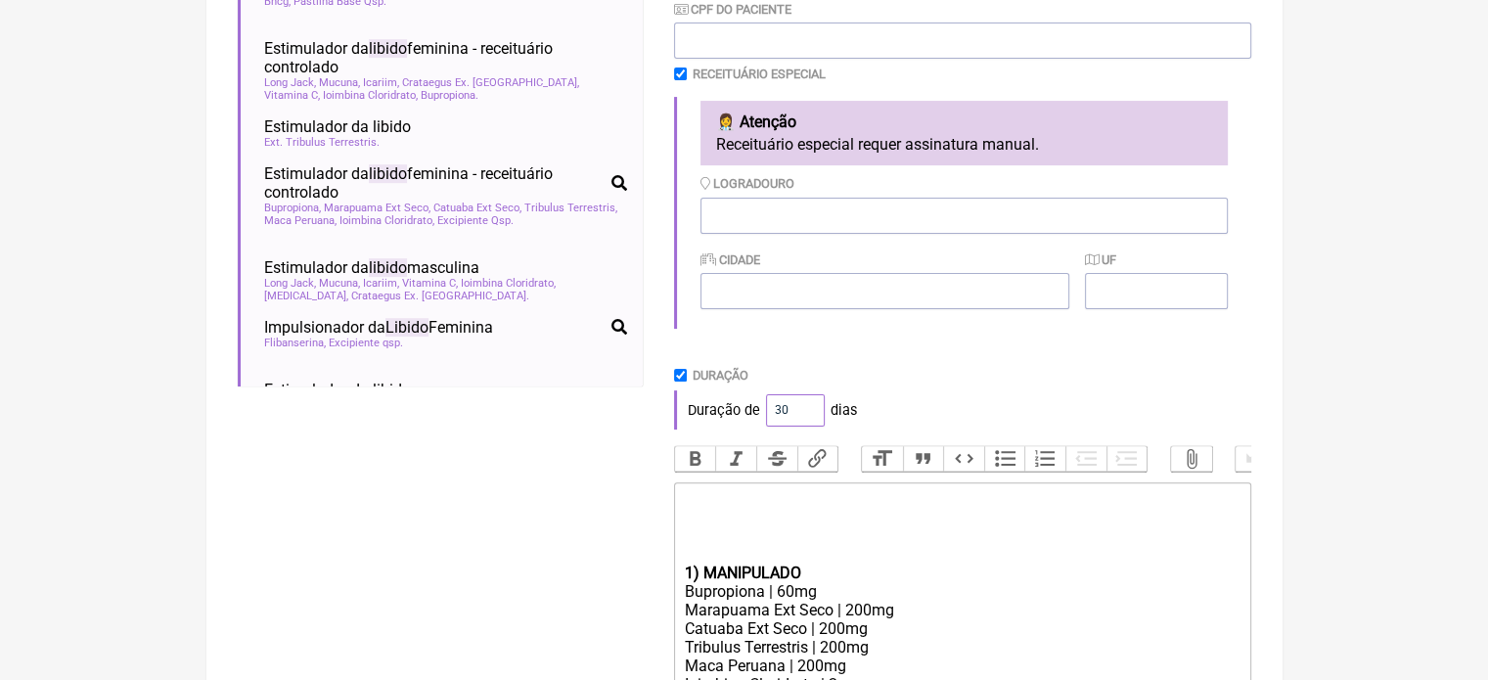
drag, startPoint x: 783, startPoint y: 414, endPoint x: 755, endPoint y: 417, distance: 28.5
click at [755, 417] on div "Duração de 30 dias" at bounding box center [962, 409] width 577 height 39
type input "60"
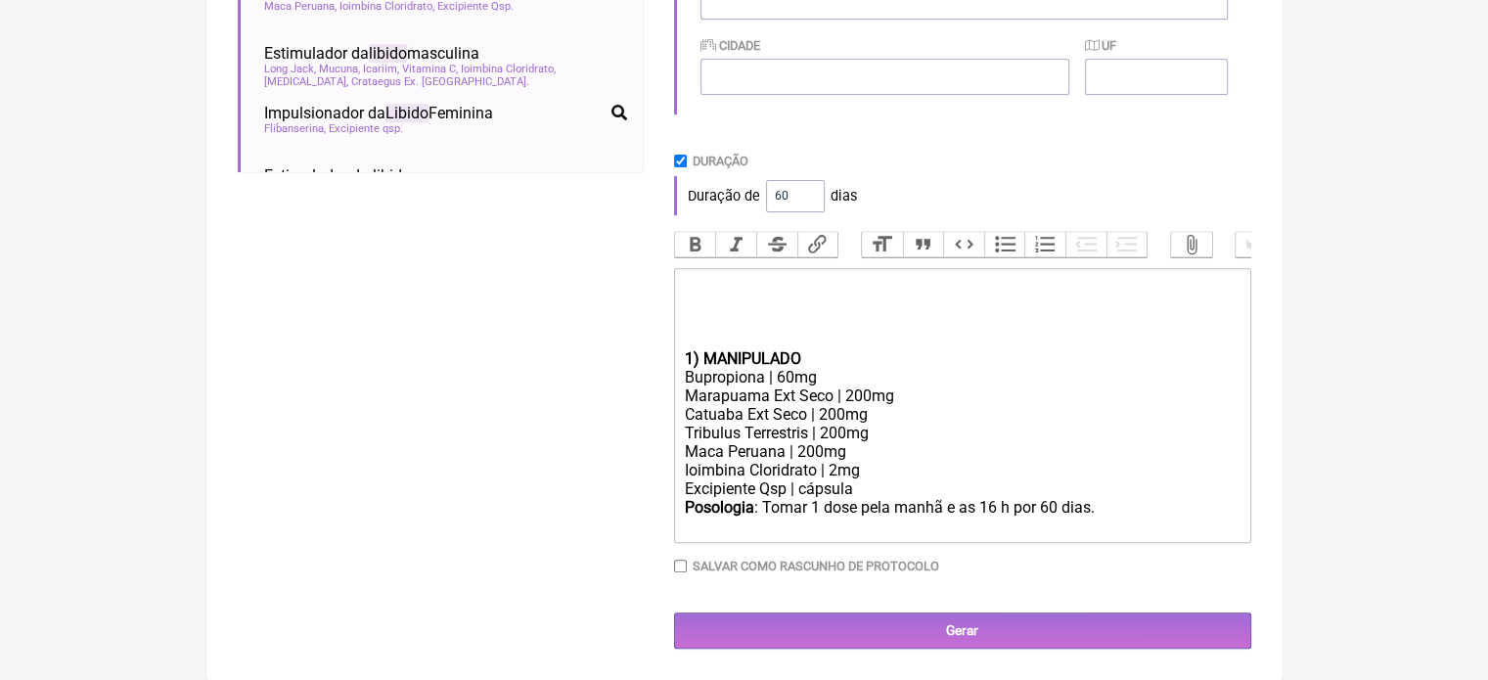
scroll to position [723, 0]
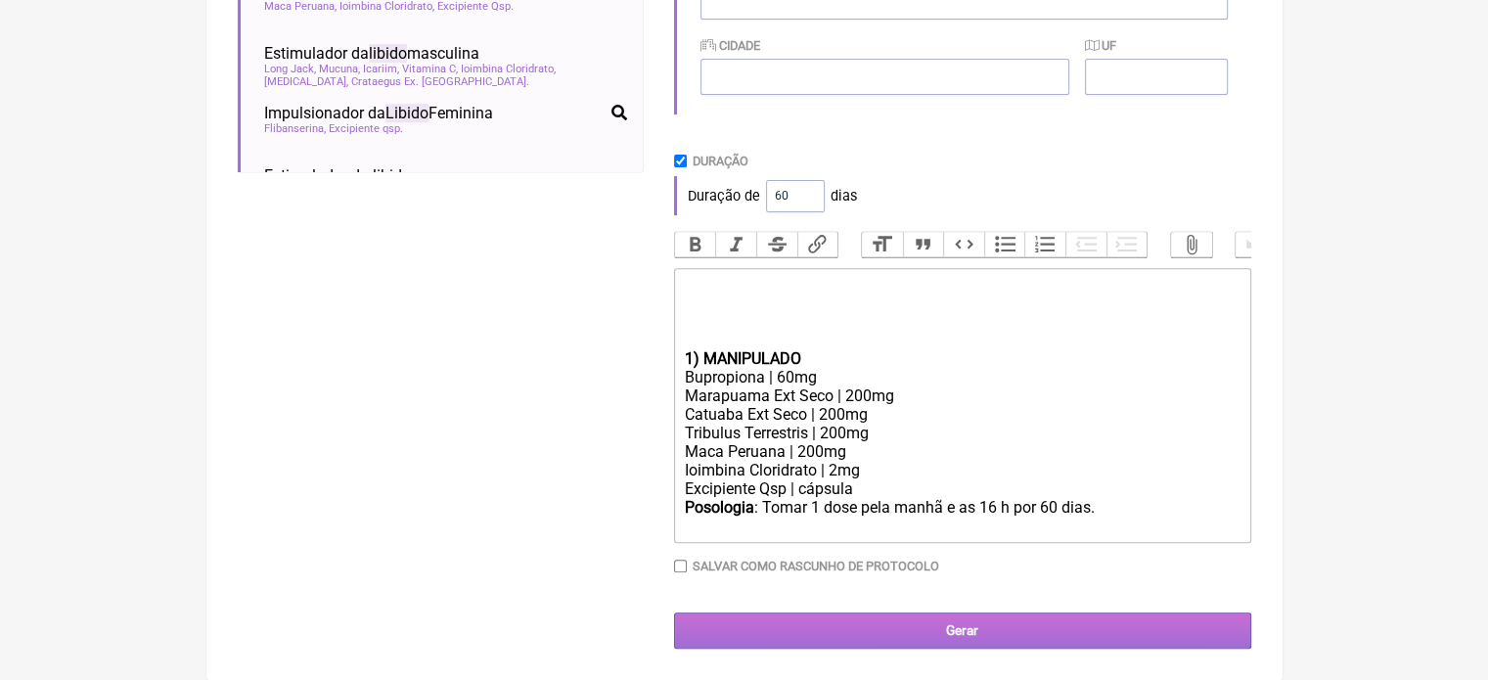
click at [861, 635] on input "Gerar" at bounding box center [962, 630] width 577 height 36
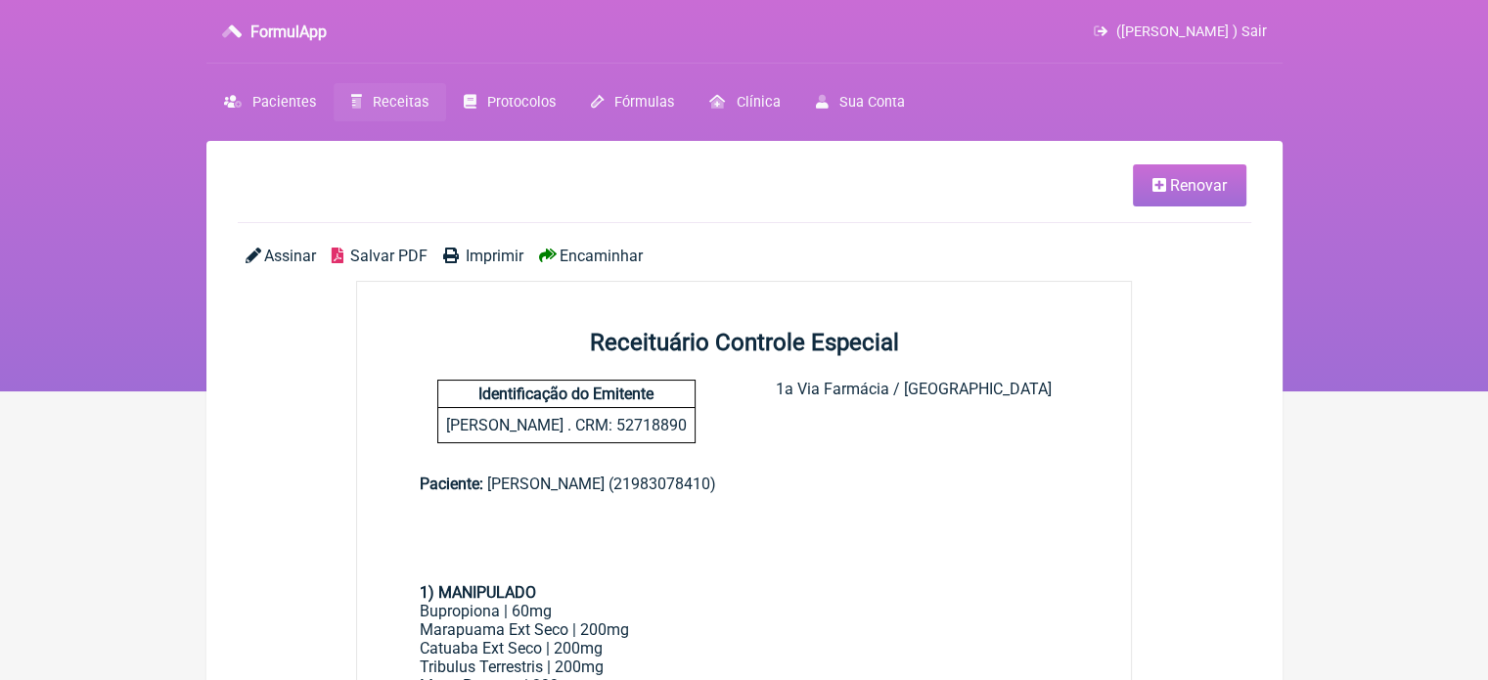
click at [493, 253] on span "Imprimir" at bounding box center [495, 255] width 58 height 19
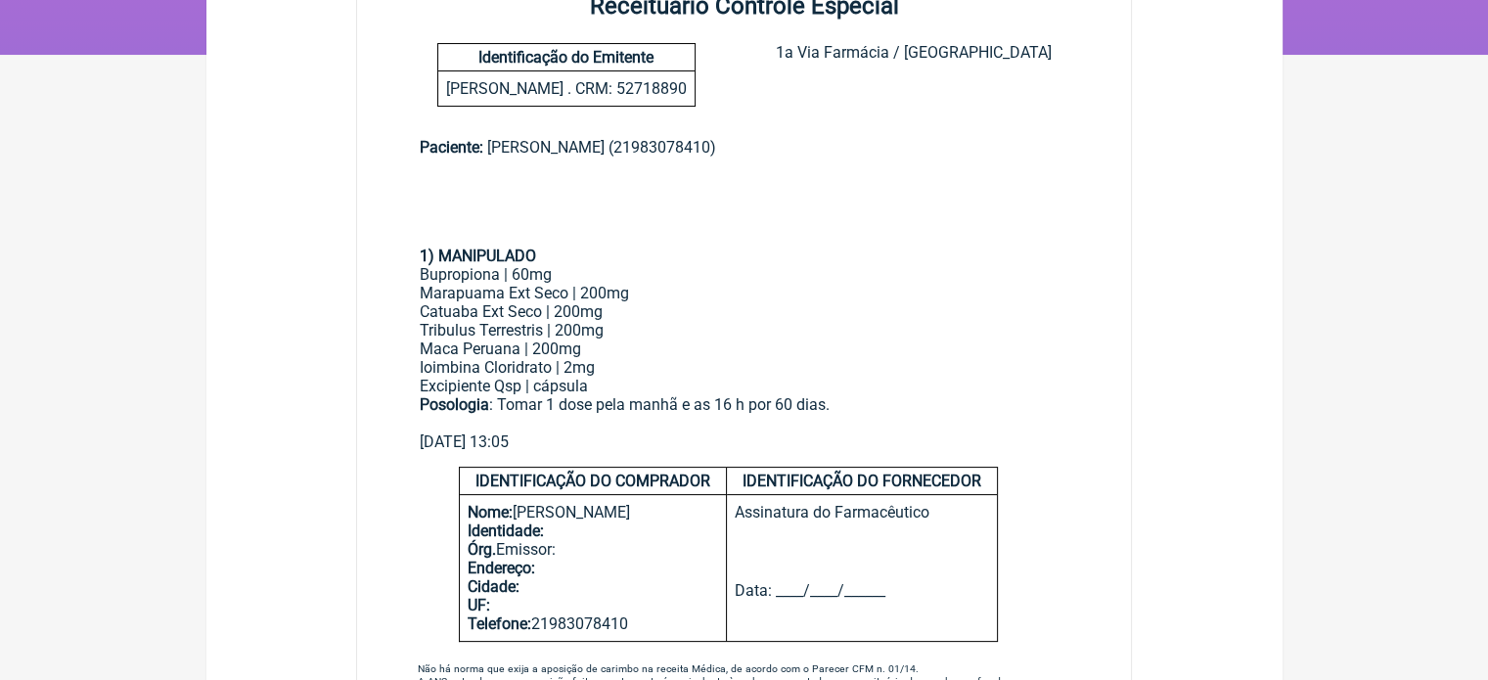
scroll to position [391, 0]
